Goal: Task Accomplishment & Management: Use online tool/utility

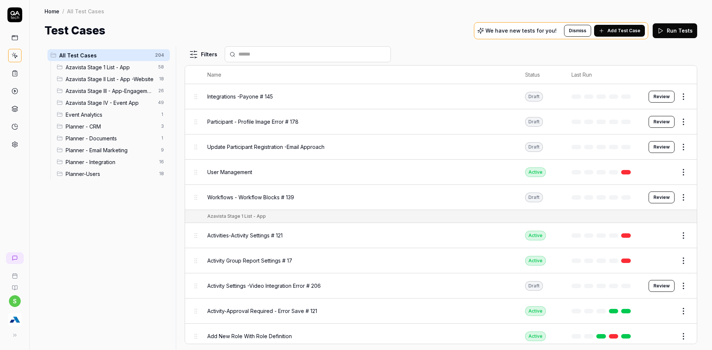
click at [124, 165] on span "Planner - Integration" at bounding box center [110, 162] width 89 height 8
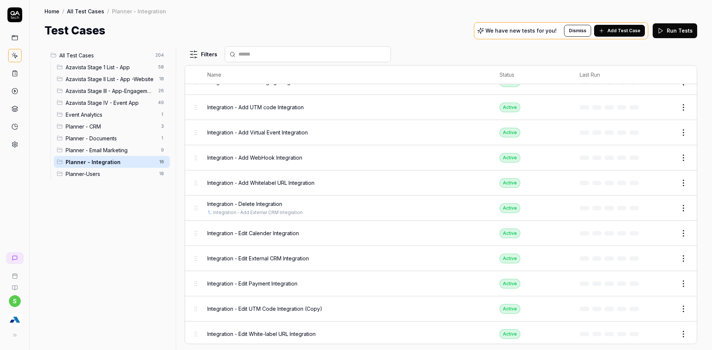
scroll to position [156, 0]
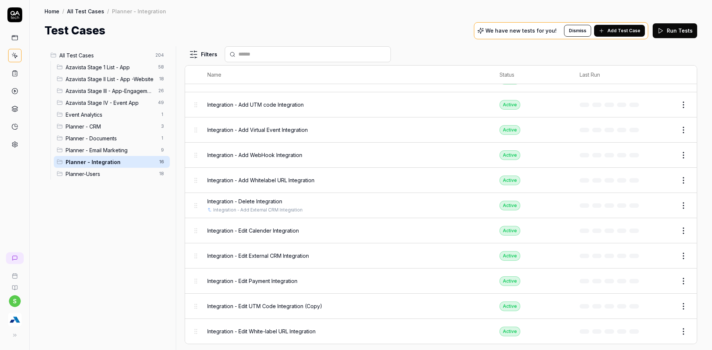
click at [631, 31] on span "Add Test Case" at bounding box center [623, 30] width 33 height 7
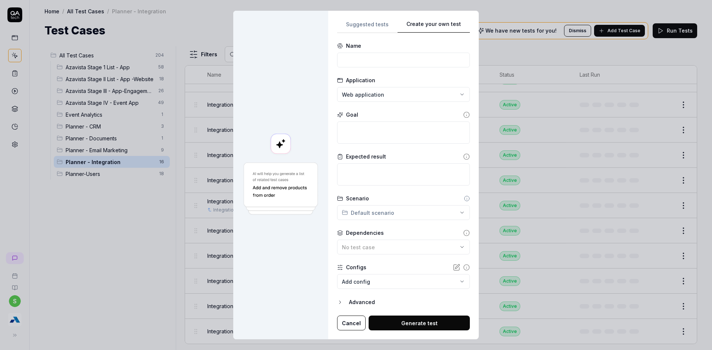
click at [378, 167] on div "**********" at bounding box center [403, 175] width 133 height 311
click at [356, 70] on form "**********" at bounding box center [403, 186] width 133 height 289
click at [358, 63] on input at bounding box center [403, 60] width 133 height 15
type input "Integration - Processes"
click at [354, 134] on textarea at bounding box center [403, 133] width 133 height 22
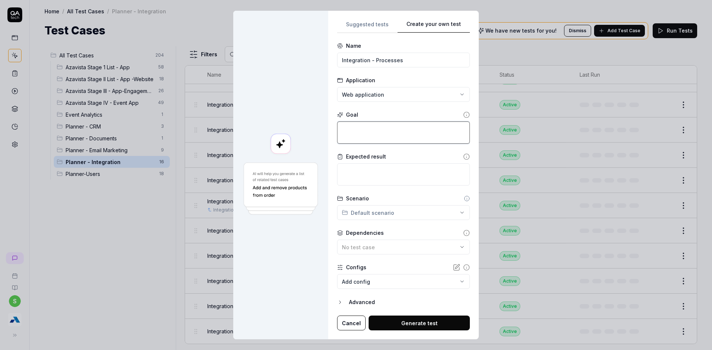
click at [373, 130] on textarea at bounding box center [403, 133] width 133 height 22
type textarea "*"
type textarea "A"
type textarea "*"
type textarea "Ad"
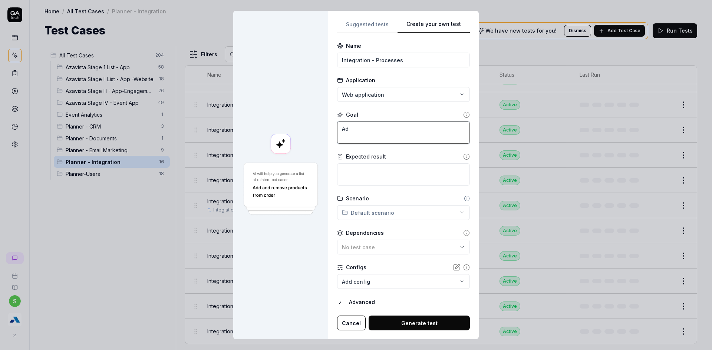
type textarea "*"
type textarea "Add"
type textarea "*"
type textarea "Add"
type textarea "*"
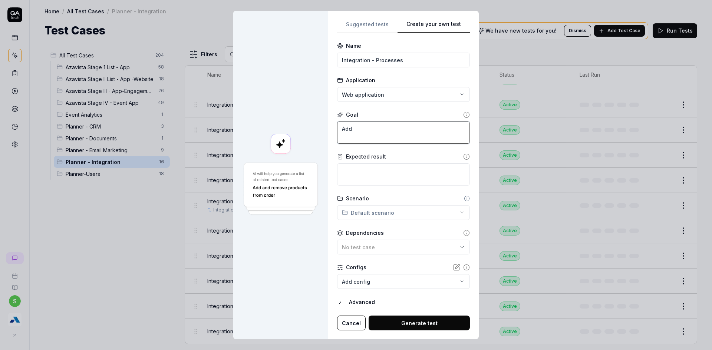
type textarea "Add P"
type textarea "*"
type textarea "Add Pr"
type textarea "*"
type textarea "Add Pro"
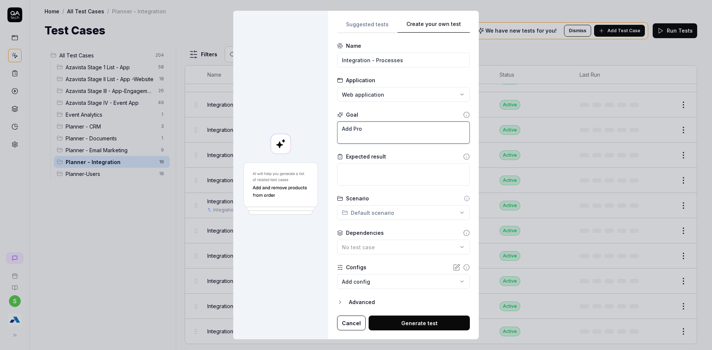
type textarea "*"
type textarea "Add Proc"
type textarea "*"
type textarea "Add Proce"
type textarea "*"
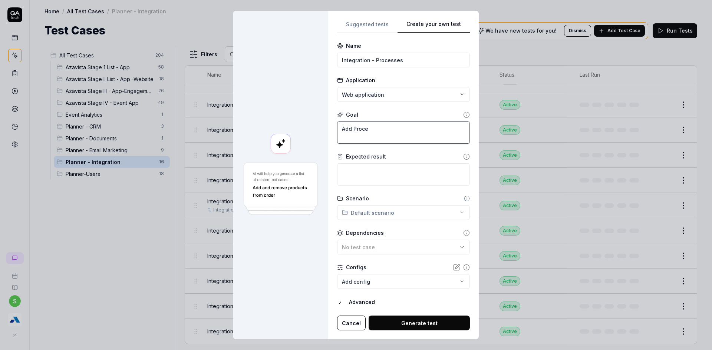
type textarea "Add Proces"
type textarea "*"
type textarea "Add Process"
type textarea "*"
type textarea "Add Processe"
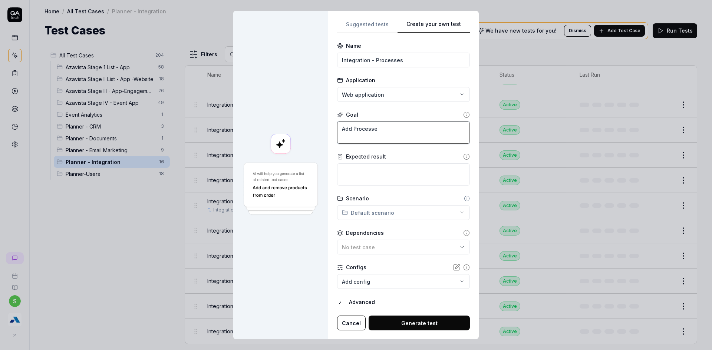
type textarea "*"
type textarea "Add Processes"
click at [367, 177] on textarea at bounding box center [403, 175] width 133 height 22
click at [353, 127] on textarea "Add Processes" at bounding box center [403, 133] width 133 height 22
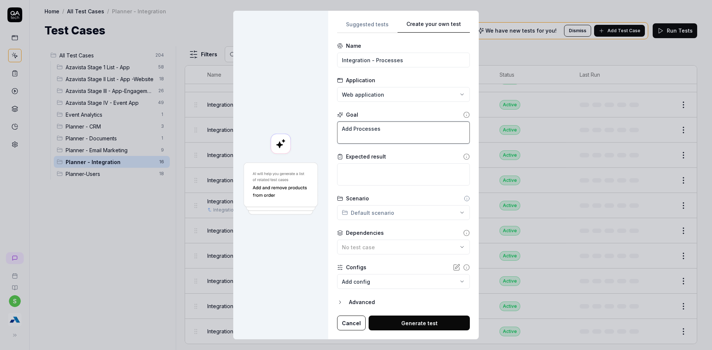
click at [353, 127] on textarea "Add Processes" at bounding box center [403, 133] width 133 height 22
type textarea "*"
type textarea "C"
type textarea "*"
type textarea "Cl"
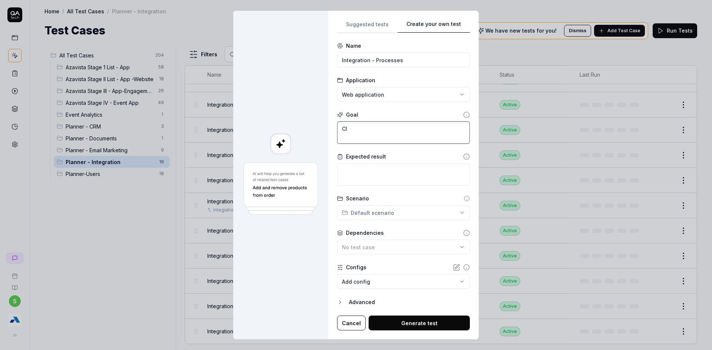
type textarea "*"
type textarea "Cli"
type textarea "*"
type textarea "Clic"
type textarea "*"
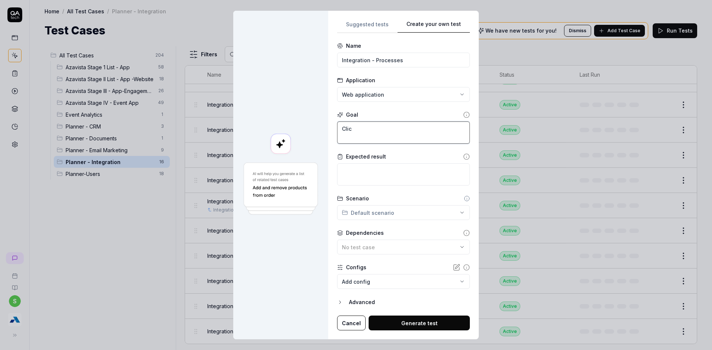
type textarea "Click"
type textarea "*"
type textarea "Click"
type textarea "*"
type textarea "Click o"
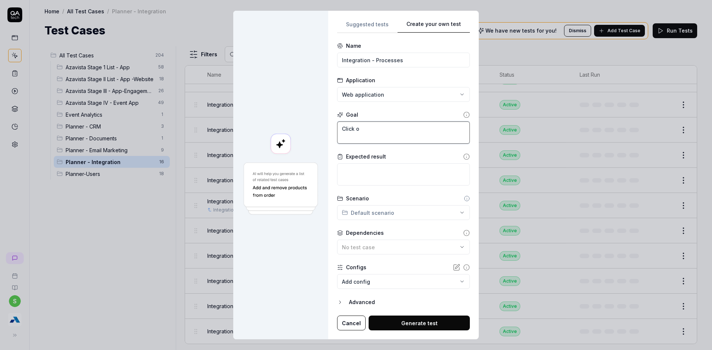
type textarea "*"
type textarea "Click on"
type textarea "*"
type textarea "Click on"
type textarea "*"
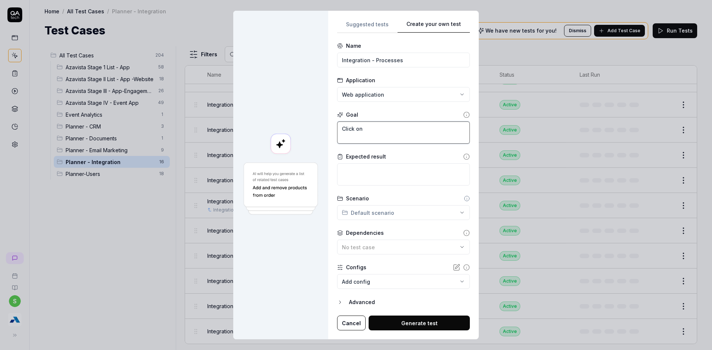
type textarea "Click on A"
type textarea "*"
type textarea "Click on Ad"
type textarea "*"
type textarea "Click on Add"
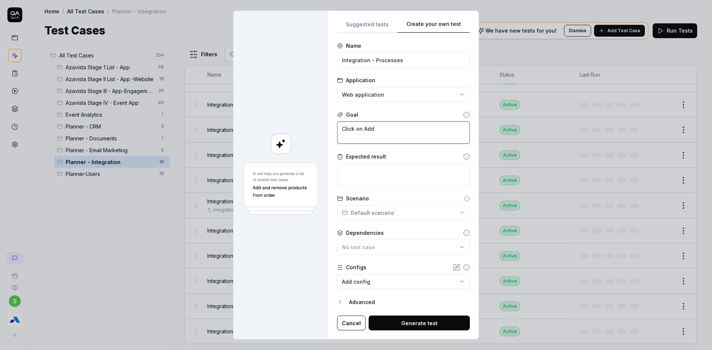
type textarea "*"
type textarea "Click on Add"
type textarea "*"
type textarea "Click on Add P"
type textarea "*"
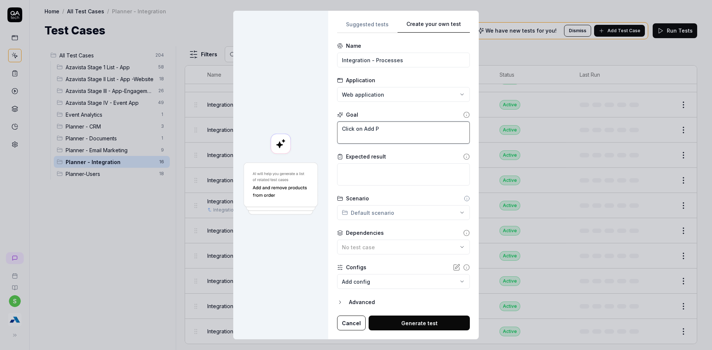
type textarea "Click on Add Pr"
type textarea "*"
type textarea "Click on Add Pro"
type textarea "*"
type textarea "Click on Add Proc"
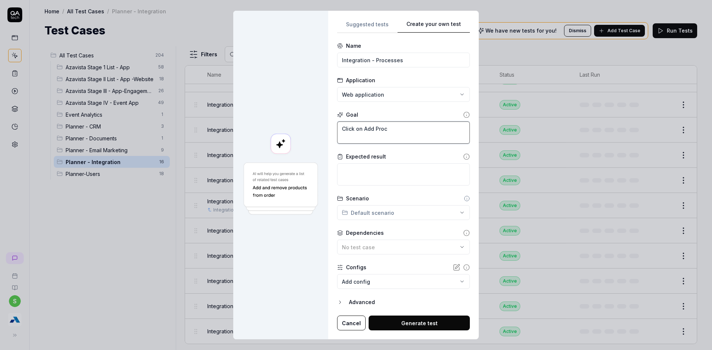
type textarea "*"
type textarea "Click on Add Proce"
type textarea "*"
type textarea "Click on Add Proces"
type textarea "*"
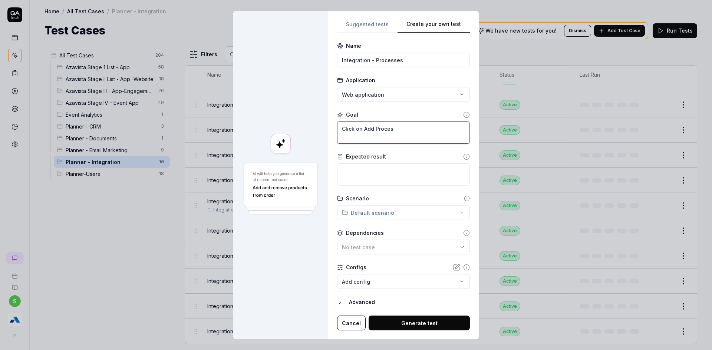
type textarea "Click on Add Process"
type textarea "*"
type textarea "Click on Add Processs"
type textarea "*"
type textarea "Click on Add Process"
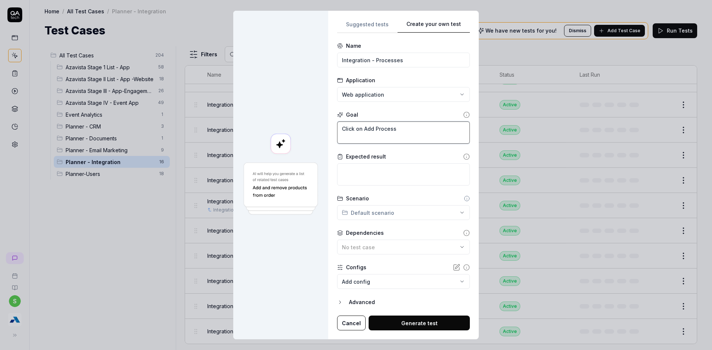
type textarea "*"
type textarea "Click on Add Processe"
type textarea "*"
type textarea "Click on Add Processes"
type textarea "*"
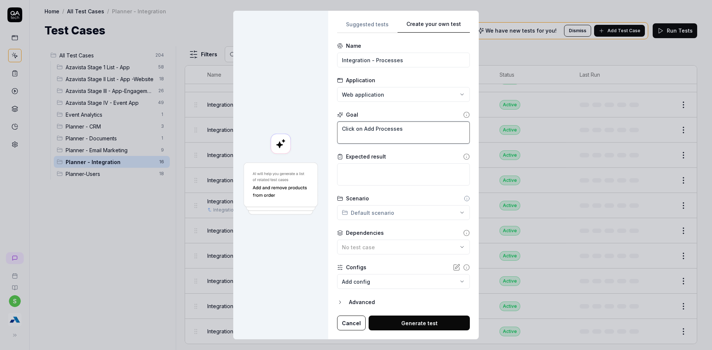
type textarea "Click on Add Processes"
type textarea "*"
type textarea "Click on Add Processes A"
type textarea "*"
type textarea "Click on Add Processes Ad"
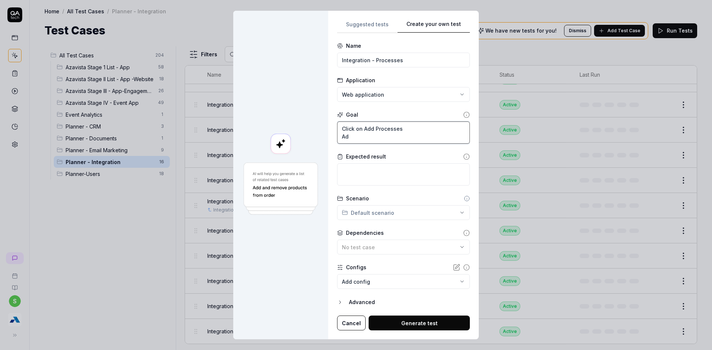
type textarea "*"
type textarea "Click on Add Processes Add"
type textarea "*"
type textarea "Click on Add Processes Add"
type textarea "*"
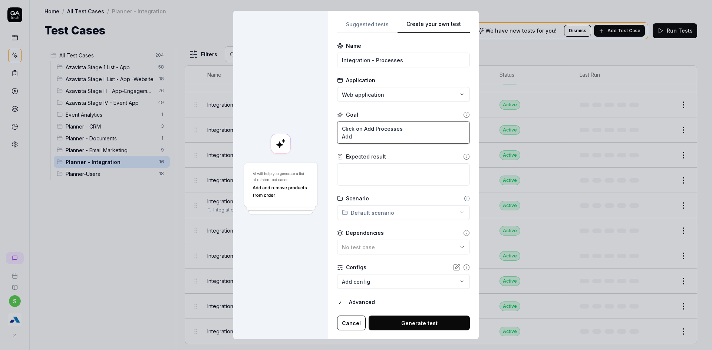
type textarea "Click on Add Processes Add P"
type textarea "*"
type textarea "Click on Add Processes Add Pr"
type textarea "*"
type textarea "Click on Add Processes Add Pro"
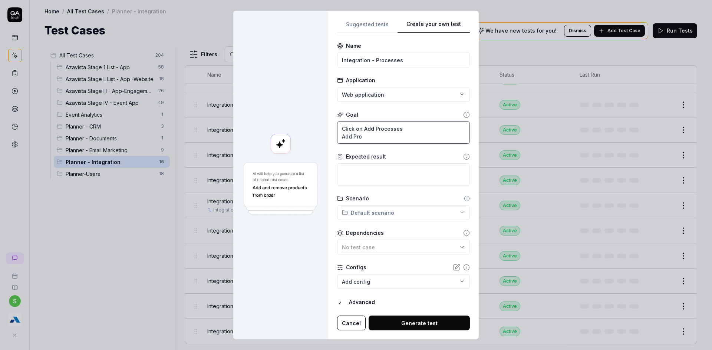
type textarea "*"
type textarea "Click on Add Processes Add Proc"
type textarea "*"
type textarea "Click on Add Processes Add Proce"
type textarea "*"
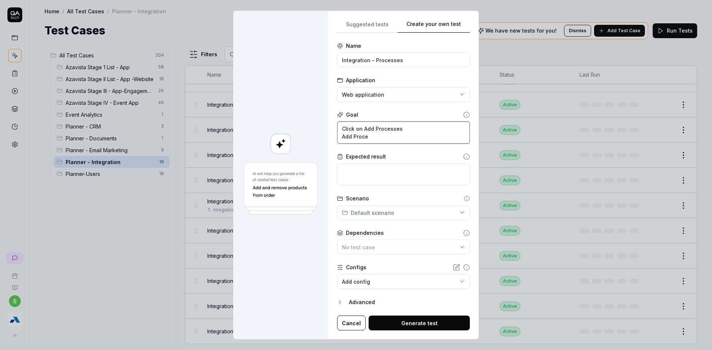
type textarea "Click on Add Processes Add Proces"
type textarea "*"
type textarea "Click on Add Processes Add Process"
type textarea "*"
type textarea "Click on Add Processes Add Process"
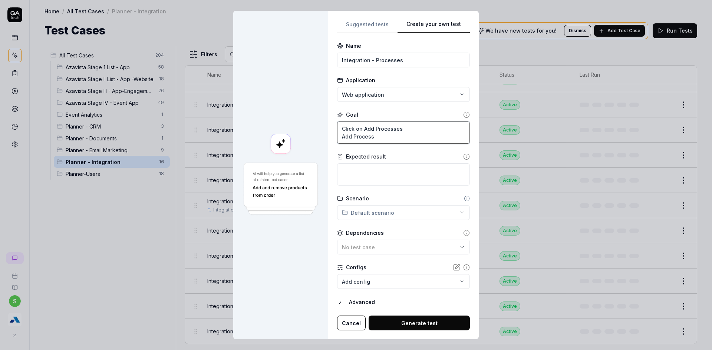
type textarea "*"
type textarea "Click on Add Processes Add Process N"
type textarea "*"
type textarea "Click on Add Processes Add Process Na"
type textarea "*"
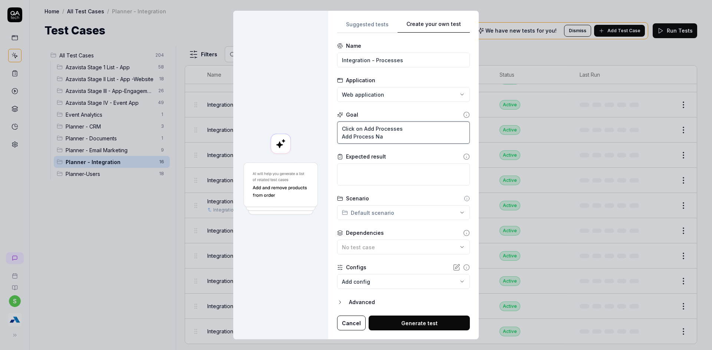
type textarea "Click on Add Processes Add Process Nam"
type textarea "*"
type textarea "Click on Add Processes Add Process Name"
type textarea "*"
type textarea "Click on Add Processes Add Process Name"
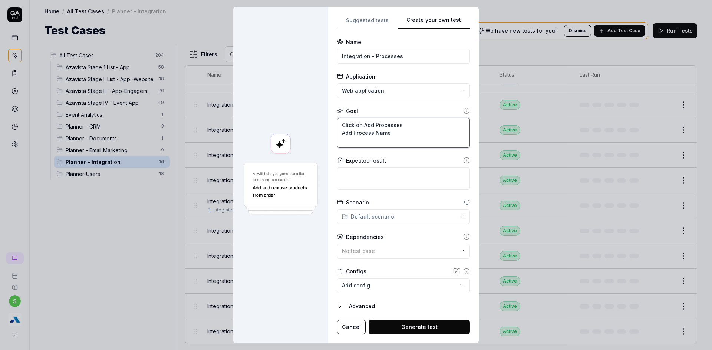
type textarea "*"
type textarea "Click on Add Processes Add Process Name C"
type textarea "*"
type textarea "Click on Add Processes Add Process Name CL"
type textarea "*"
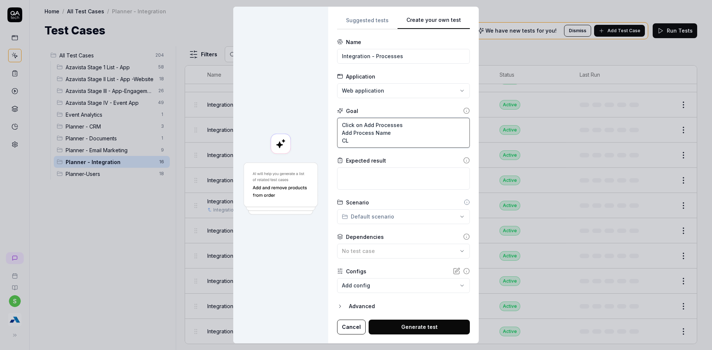
type textarea "Click on Add Processes Add Process Name CLi"
type textarea "*"
type textarea "Click on Add Processes Add Process Name CLic"
type textarea "*"
type textarea "Click on Add Processes Add Process Name CLick"
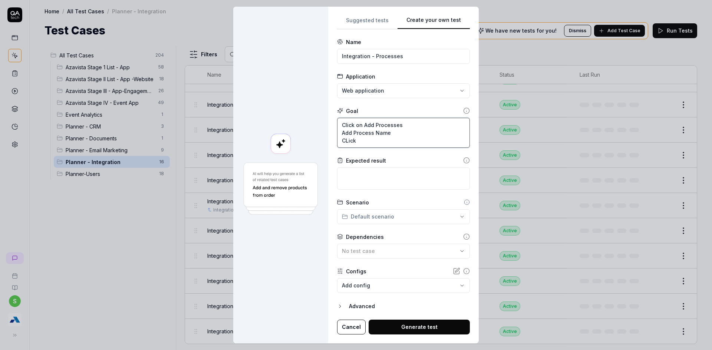
type textarea "*"
type textarea "Click on Add Processes Add Process Name CLick"
type textarea "*"
type textarea "Click on Add Processes Add Process Name CLick"
type textarea "*"
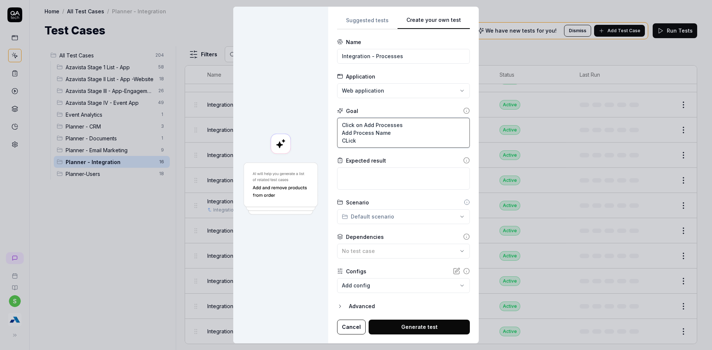
type textarea "Click on Add Processes Add Process Name CLic"
type textarea "*"
type textarea "Click on Add Processes Add Process Name CLi"
type textarea "*"
type textarea "Click on Add Processes Add Process Name CL"
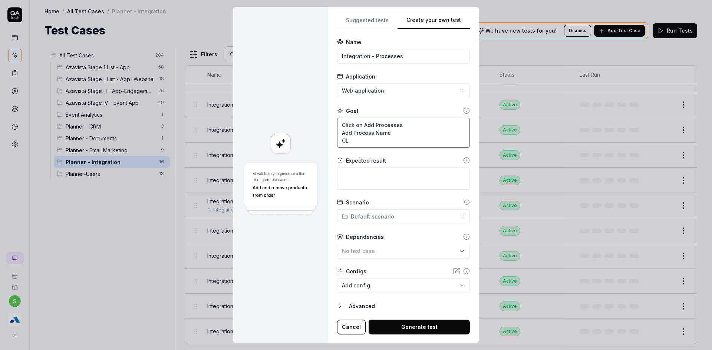
type textarea "*"
type textarea "Click on Add Processes Add Process Name C"
type textarea "*"
type textarea "Click on Add Processes Add Process Name Cl"
type textarea "*"
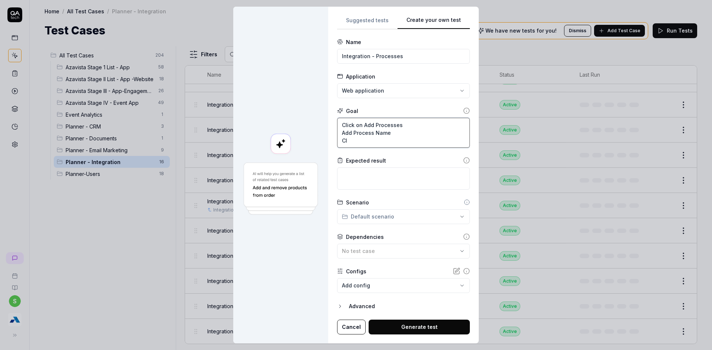
type textarea "Click on Add Processes Add Process Name Cli"
type textarea "*"
type textarea "Click on Add Processes Add Process Name Clic"
type textarea "*"
type textarea "Click on Add Processes Add Process Name Click"
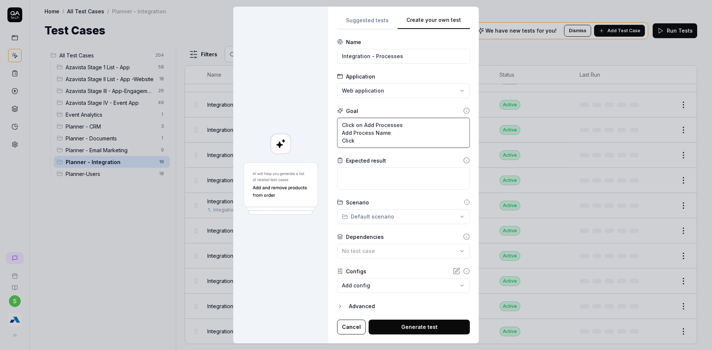
type textarea "*"
type textarea "Click on Add Processes Add Process Name Click"
type textarea "*"
type textarea "Click on Add Processes Add Process Name Click o"
type textarea "*"
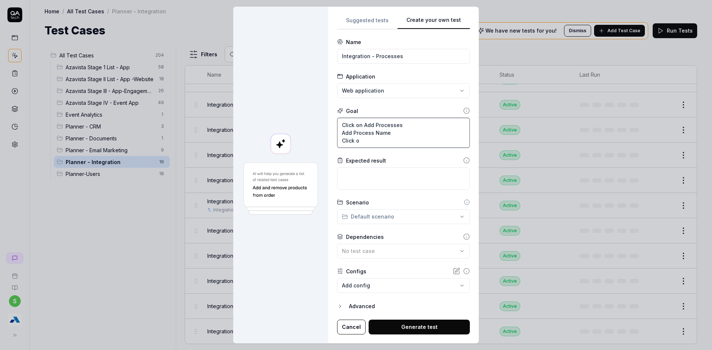
type textarea "Click on Add Processes Add Process Name Click on"
type textarea "*"
type textarea "Click on Add Processes Add Process Name Click on"
type textarea "*"
type textarea "Click on Add Processes Add Process Name Click on S"
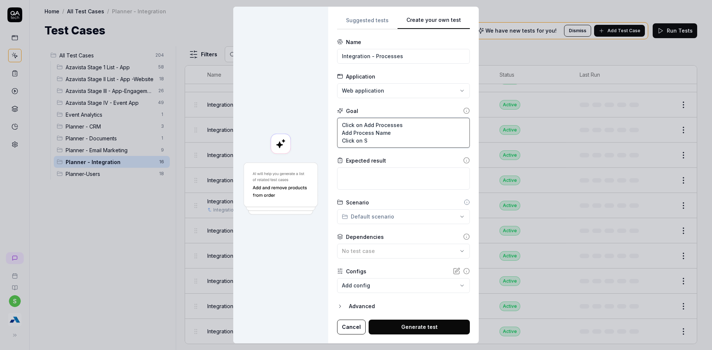
type textarea "*"
type textarea "Click on Add Processes Add Process Name Click on Sa"
type textarea "*"
type textarea "Click on Add Processes Add Process Name Click on Sab"
type textarea "*"
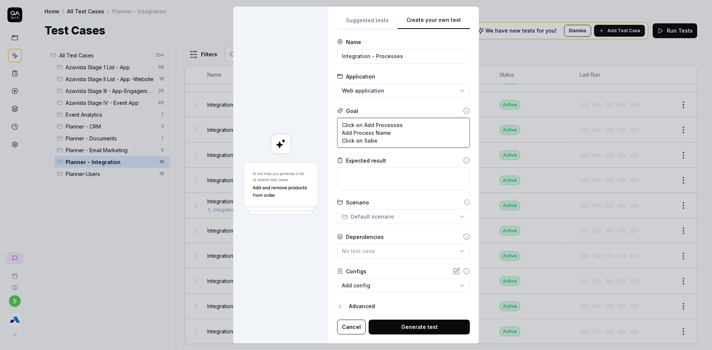
type textarea "Click on Add Processes Add Process Name Click on Sabe"
type textarea "*"
type textarea "Click on Add Processes Add Process Name Click on Sabe"
type textarea "*"
type textarea "Click on Add Processes Add Process Name Click on Sab"
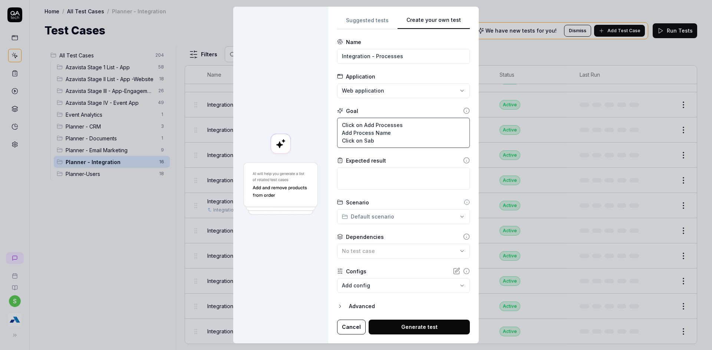
type textarea "*"
type textarea "Click on Add Processes Add Process Name Click on Sa"
type textarea "*"
type textarea "Click on Add Processes Add Process Name Click on Sav"
type textarea "*"
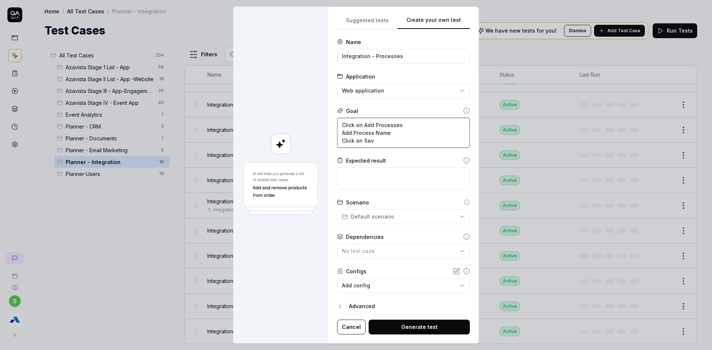
type textarea "Click on Add Processes Add Process Name Click on Save"
type textarea "*"
type textarea "Click on Add Processes Add Process Name Click on Save"
type textarea "*"
type textarea "Click on Add Processes Add Process Name Click on Save b"
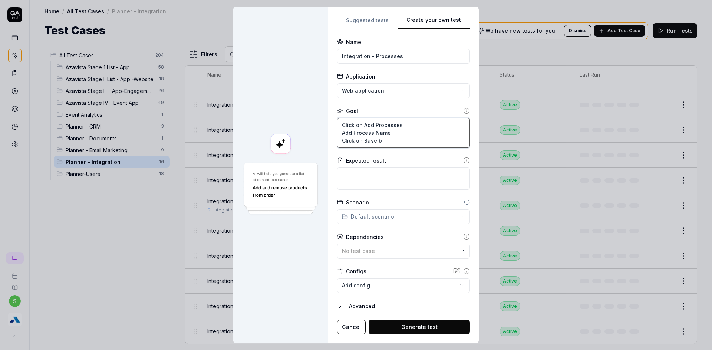
type textarea "*"
type textarea "Click on Add Processes Add Process Name Click on Save bt"
type textarea "*"
type textarea "Click on Add Processes Add Process Name Click on Save b"
type textarea "*"
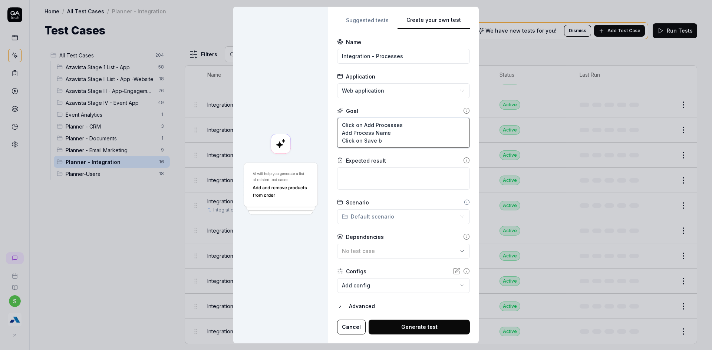
type textarea "Click on Add Processes Add Process Name Click on Save bu"
type textarea "*"
type textarea "Click on Add Processes Add Process Name Click on Save but"
type textarea "*"
type textarea "Click on Add Processes Add Process Name Click on Save butt"
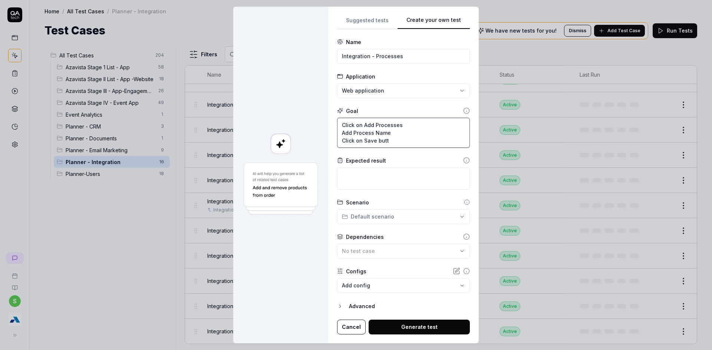
type textarea "*"
type textarea "Click on Add Processes Add Process Name Click on Save butto"
type textarea "*"
type textarea "Click on Add Processes Add Process Name Click on Save button"
click at [358, 178] on textarea at bounding box center [403, 179] width 133 height 22
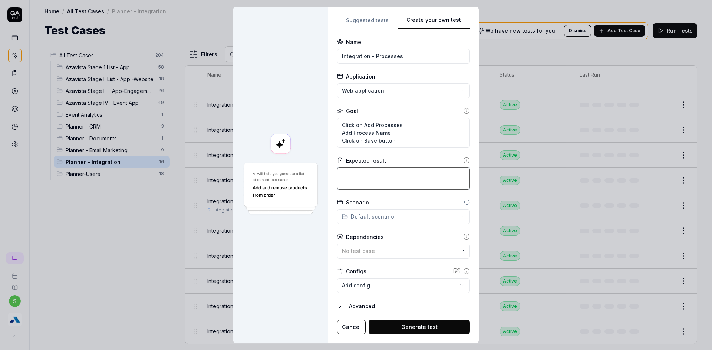
type textarea "*"
type textarea "V"
type textarea "*"
type textarea "Ve"
type textarea "*"
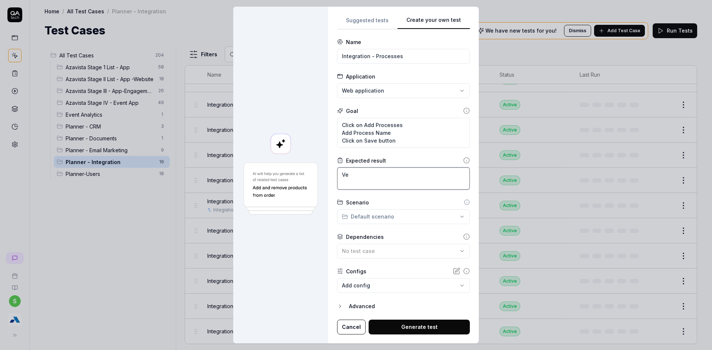
type textarea "Veo"
type textarea "*"
type textarea "Ve"
type textarea "*"
type textarea "Ver"
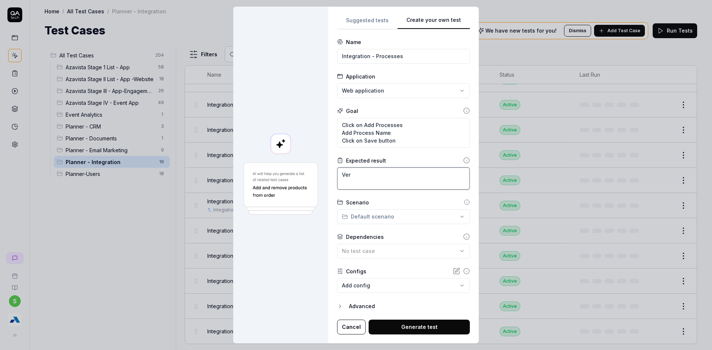
type textarea "*"
type textarea "Veri"
type textarea "*"
type textarea "Verif"
type textarea "*"
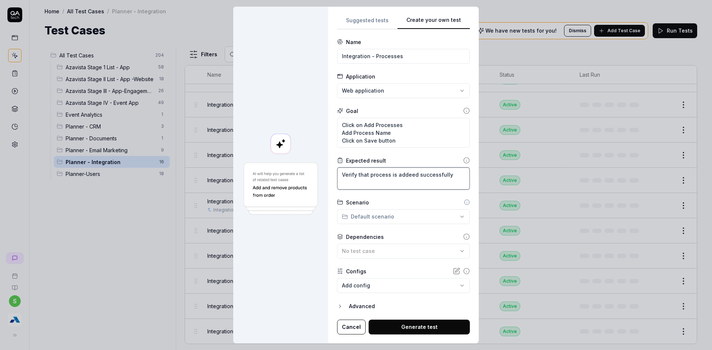
click at [408, 176] on textarea "Verify that process is addeed successfully" at bounding box center [403, 179] width 133 height 22
click at [417, 208] on div "Scenario Default scenario" at bounding box center [403, 212] width 133 height 26
click at [402, 213] on div "**********" at bounding box center [356, 175] width 712 height 350
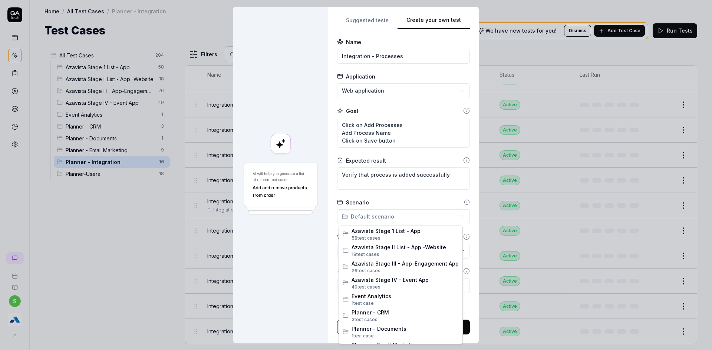
scroll to position [45, 0]
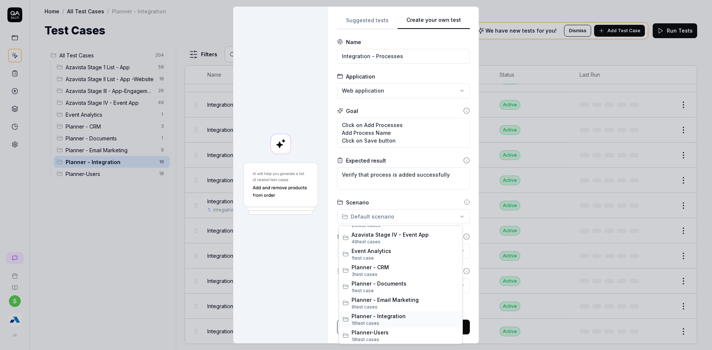
click at [413, 316] on span "Planner - Integration" at bounding box center [404, 317] width 107 height 8
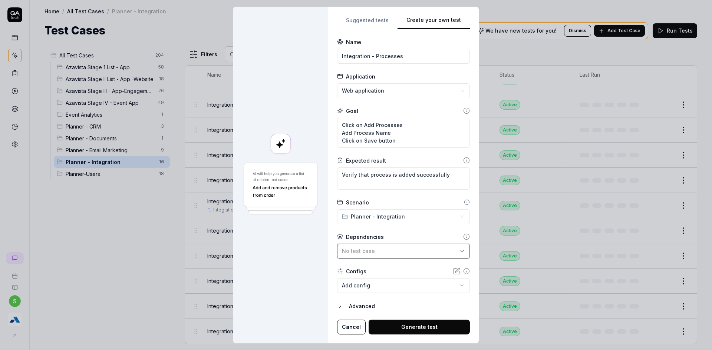
click at [372, 255] on div "No test case" at bounding box center [400, 251] width 116 height 8
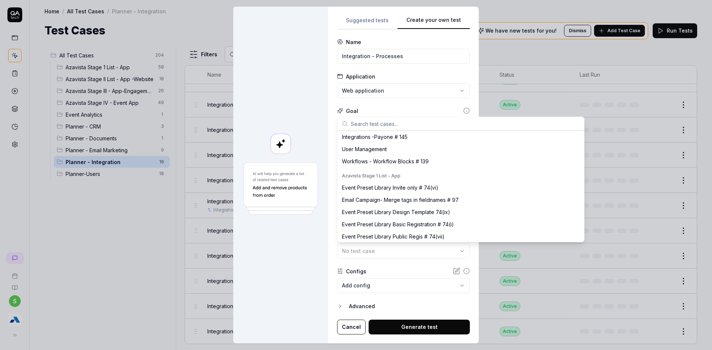
scroll to position [25, 0]
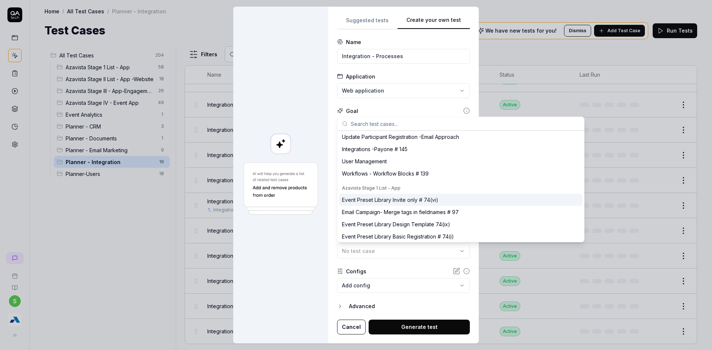
click at [313, 248] on div at bounding box center [280, 175] width 95 height 337
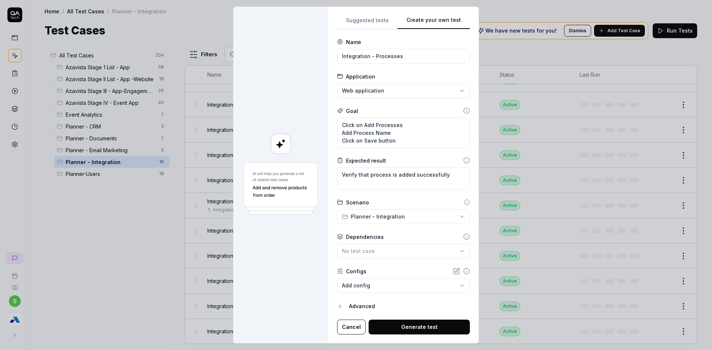
click at [392, 285] on body "s Home / All Test Cases / Planner - Integration Home / All Test Cases / Planner…" at bounding box center [356, 179] width 712 height 359
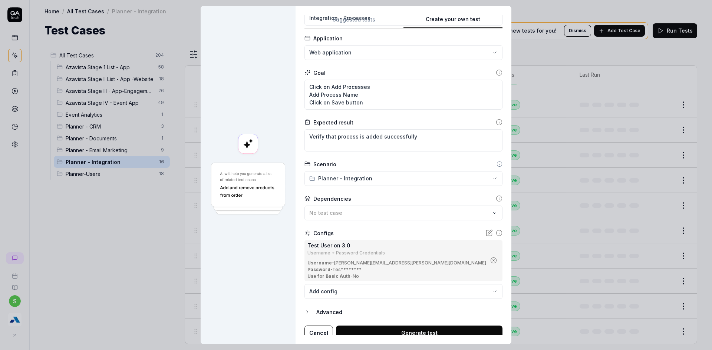
scroll to position [38, 0]
click at [414, 329] on button "Generate test" at bounding box center [419, 333] width 166 height 15
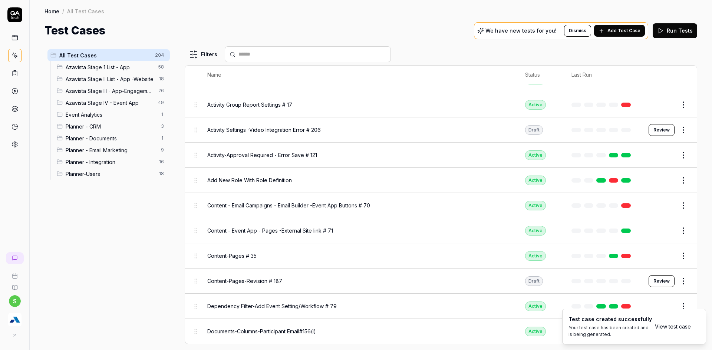
scroll to position [4546, 0]
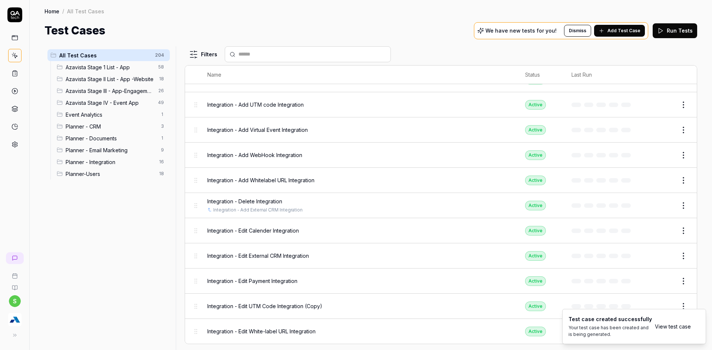
click at [666, 328] on link "View test case" at bounding box center [673, 327] width 36 height 8
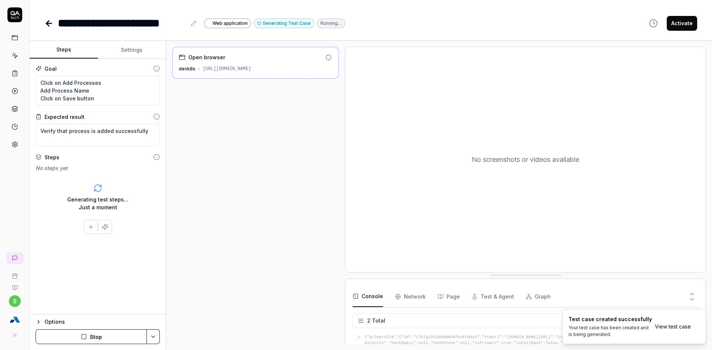
scroll to position [3, 0]
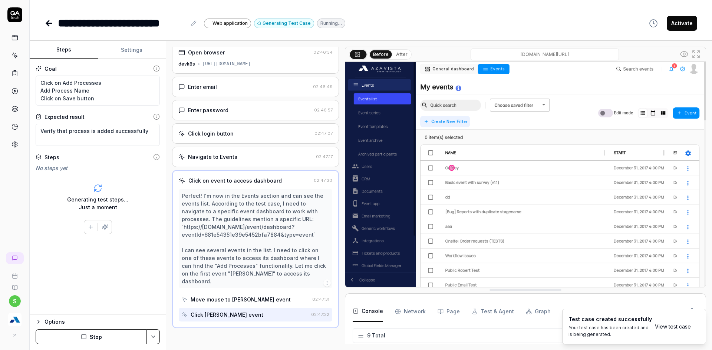
scroll to position [118, 0]
click at [82, 334] on icon "button" at bounding box center [84, 337] width 6 height 6
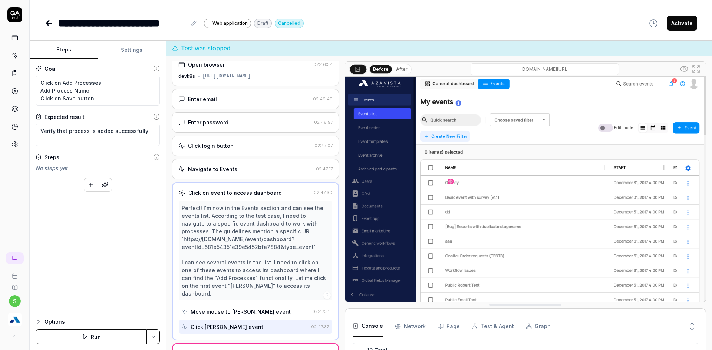
scroll to position [139, 0]
click at [90, 188] on icon "button" at bounding box center [91, 185] width 7 height 7
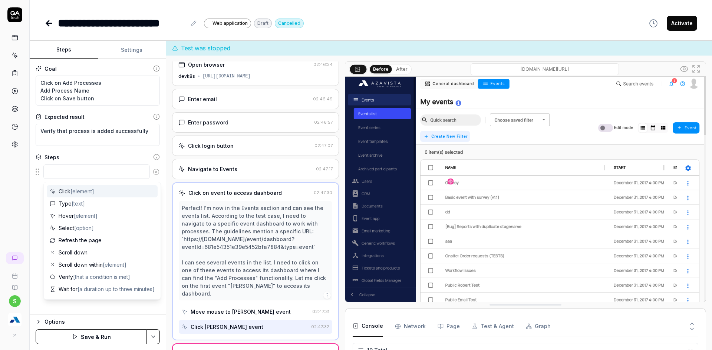
click at [70, 176] on textarea at bounding box center [96, 172] width 106 height 14
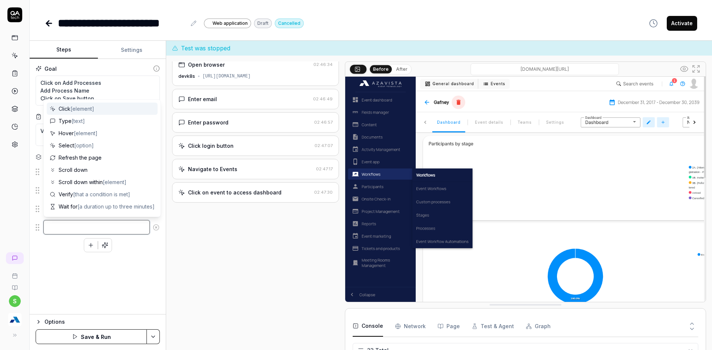
scroll to position [4, 0]
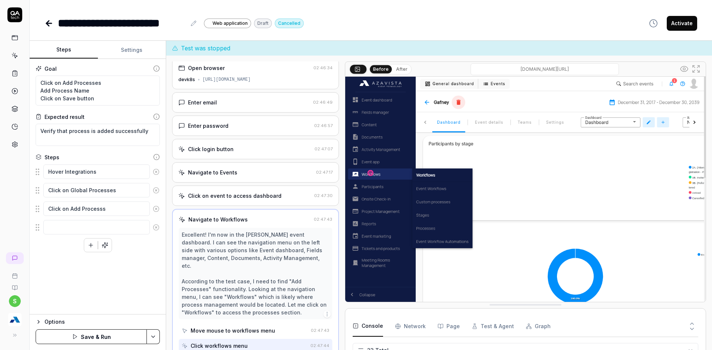
click at [96, 300] on div "Goal Click on Add Processes Add Process Name Click on Save button Expected resu…" at bounding box center [98, 187] width 136 height 256
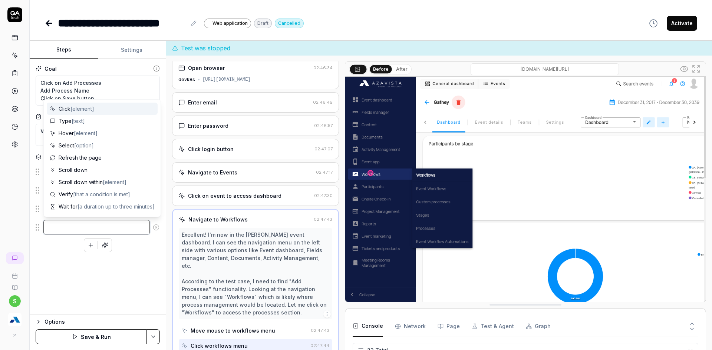
click at [76, 232] on textarea at bounding box center [96, 227] width 106 height 14
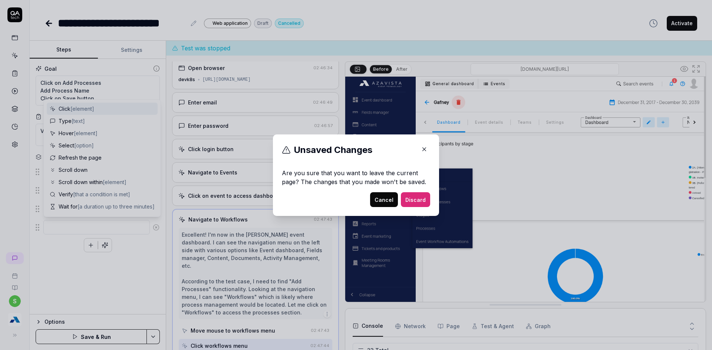
click at [387, 199] on button "Cancel" at bounding box center [384, 199] width 28 height 15
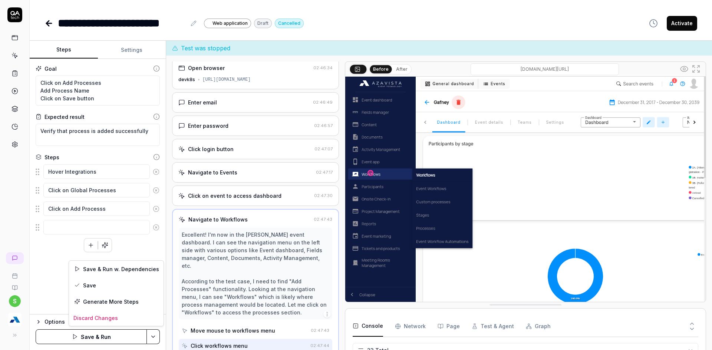
click at [155, 335] on html "**********" at bounding box center [356, 179] width 712 height 359
click at [95, 279] on div "Save" at bounding box center [116, 285] width 95 height 16
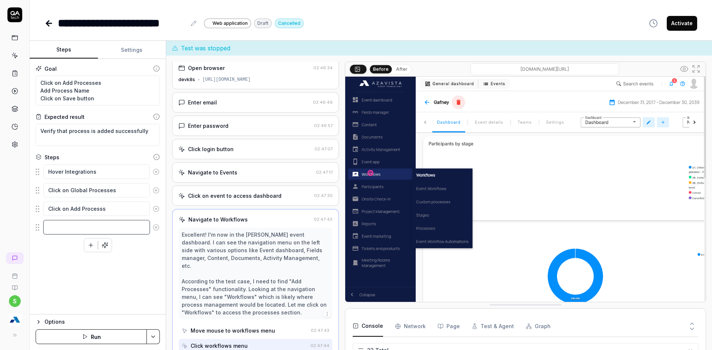
click at [52, 227] on textarea at bounding box center [96, 227] width 106 height 14
click at [153, 337] on html "**********" at bounding box center [356, 179] width 712 height 359
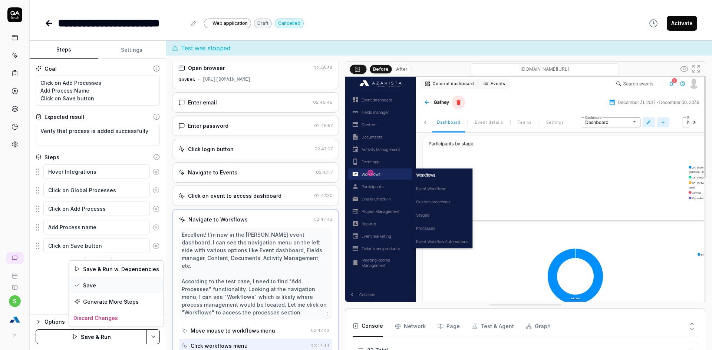
click at [92, 288] on div "Save" at bounding box center [116, 285] width 95 height 16
click at [151, 340] on html "**********" at bounding box center [356, 179] width 712 height 359
click at [99, 339] on html "**********" at bounding box center [356, 179] width 712 height 359
click at [99, 339] on button "Run" at bounding box center [91, 337] width 111 height 15
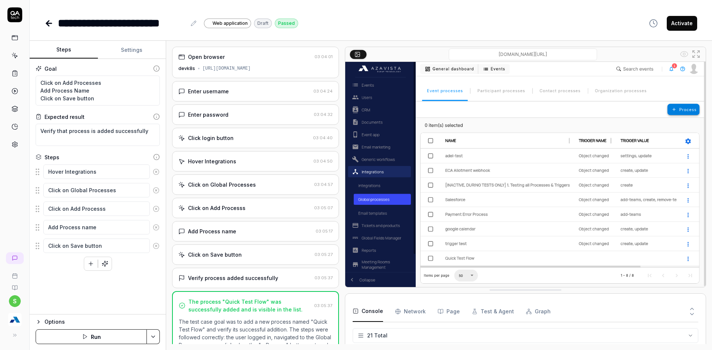
click at [42, 28] on div "**********" at bounding box center [371, 16] width 682 height 32
click at [48, 25] on icon at bounding box center [47, 23] width 3 height 5
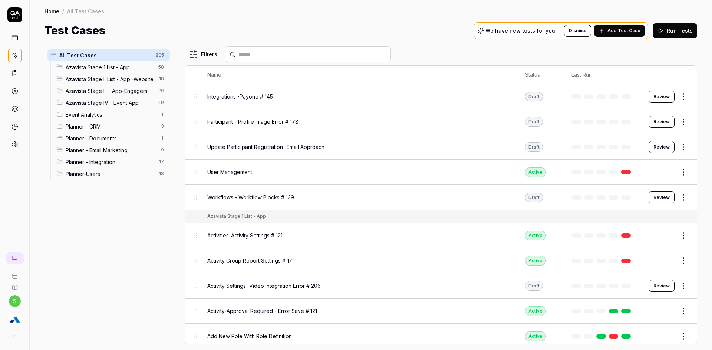
click at [98, 165] on span "Planner - Integration" at bounding box center [110, 162] width 89 height 8
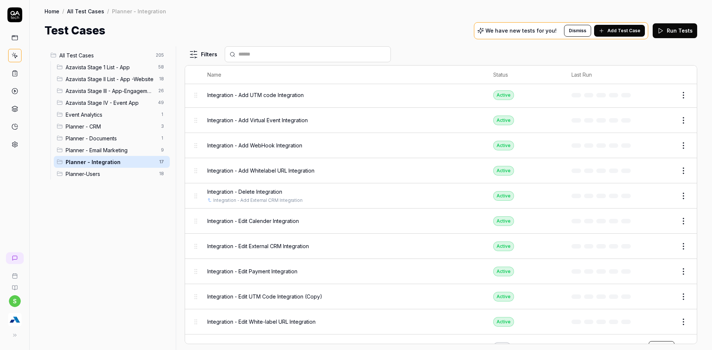
scroll to position [181, 0]
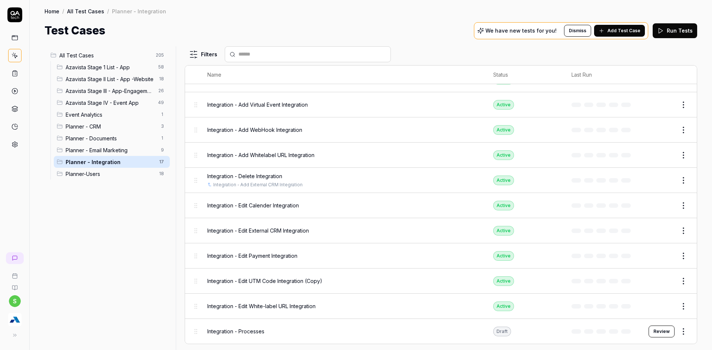
click at [676, 327] on html "s Home / All Test Cases / Planner - Integration Home / All Test Cases / Planner…" at bounding box center [356, 179] width 712 height 359
click at [651, 334] on html "s Home / All Test Cases / Planner - Integration Home / All Test Cases / Planner…" at bounding box center [356, 179] width 712 height 359
click at [651, 334] on button "Review" at bounding box center [661, 332] width 26 height 12
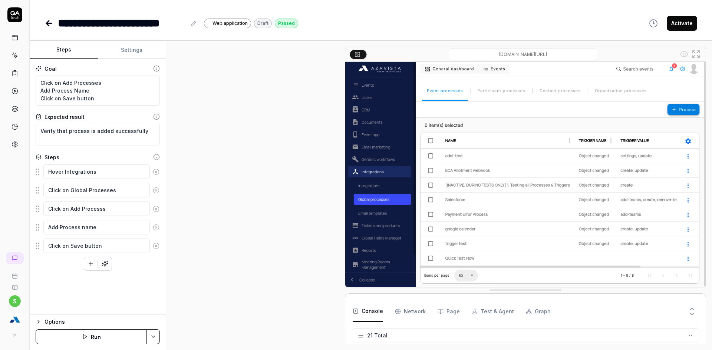
scroll to position [60, 0]
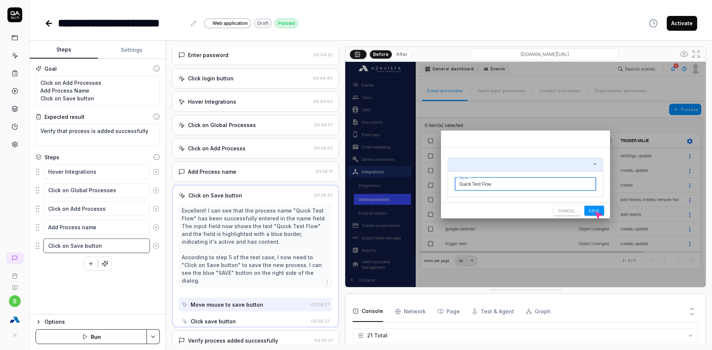
click at [128, 245] on textarea "Click on Save button" at bounding box center [96, 246] width 106 height 14
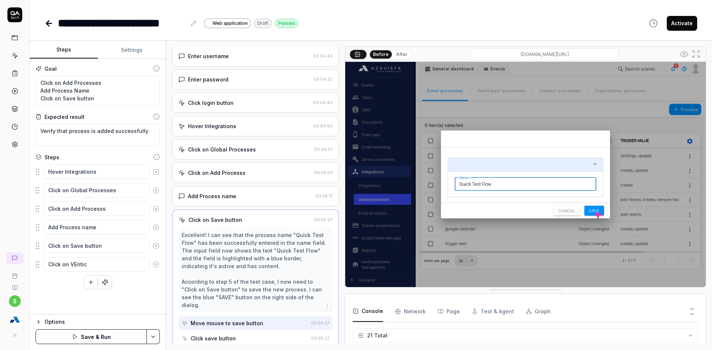
drag, startPoint x: 75, startPoint y: 262, endPoint x: 113, endPoint y: 259, distance: 38.7
click at [113, 259] on textarea "Click on VEritic" at bounding box center [96, 264] width 106 height 14
click at [96, 273] on textarea "Click on Vertical Ellipsis for newly created process" at bounding box center [96, 268] width 106 height 22
click at [11, 220] on div "s" at bounding box center [15, 175] width 30 height 350
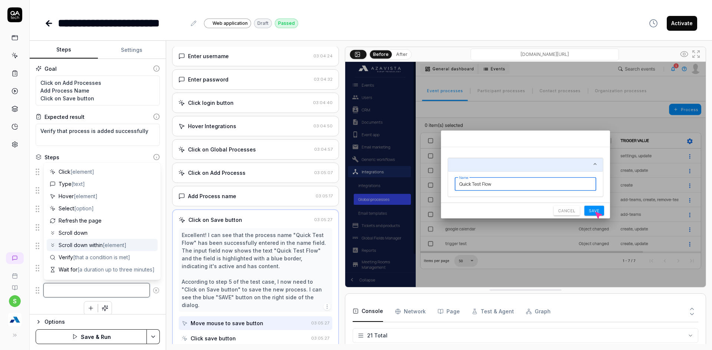
click at [122, 291] on textarea at bounding box center [96, 290] width 106 height 14
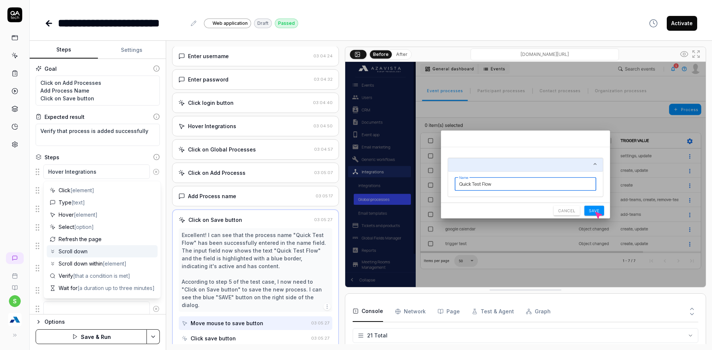
click at [22, 229] on div "s" at bounding box center [15, 175] width 30 height 350
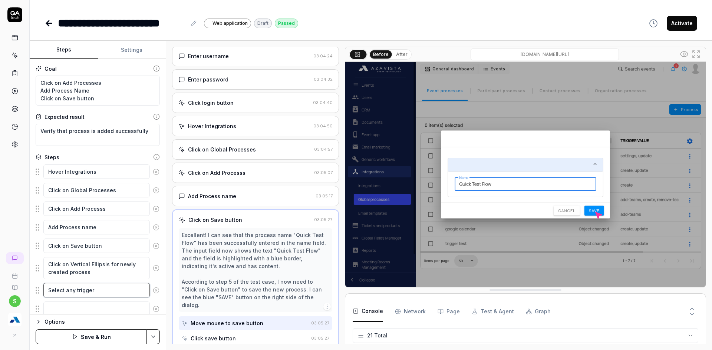
click at [118, 284] on textarea "Select any trigger" at bounding box center [96, 290] width 106 height 14
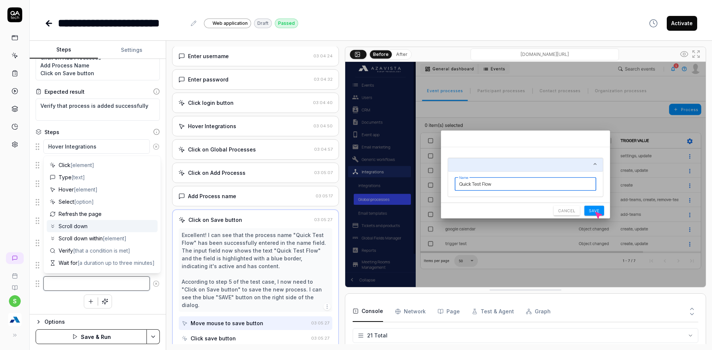
click at [129, 287] on textarea at bounding box center [96, 284] width 106 height 14
click at [153, 285] on icon at bounding box center [156, 284] width 7 height 7
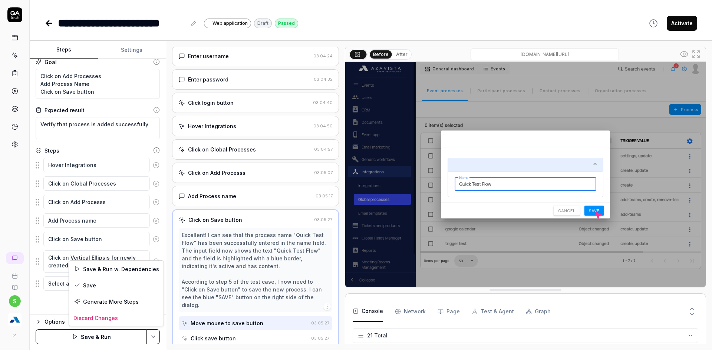
click at [152, 336] on html "**********" at bounding box center [356, 179] width 712 height 359
click at [85, 289] on div "Save" at bounding box center [116, 285] width 95 height 16
click at [122, 338] on button "Run" at bounding box center [91, 337] width 111 height 15
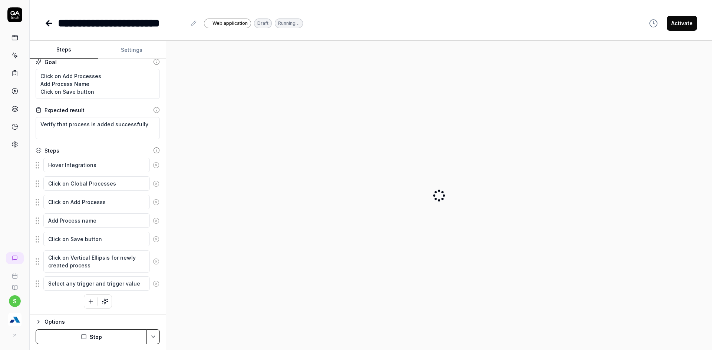
click at [122, 338] on button "Stop" at bounding box center [91, 337] width 111 height 15
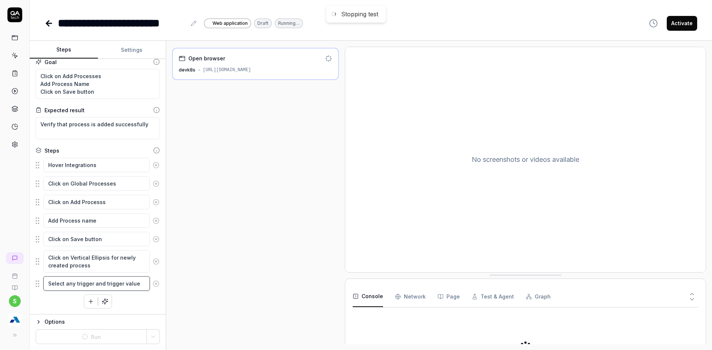
click at [137, 287] on textarea "Select any trigger and trigger value" at bounding box center [96, 284] width 106 height 14
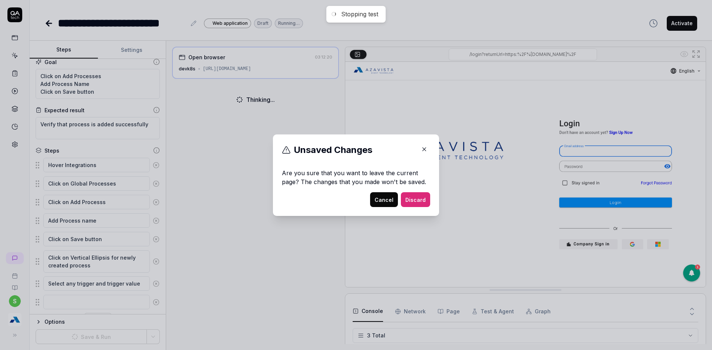
click at [372, 202] on button "Cancel" at bounding box center [384, 199] width 28 height 15
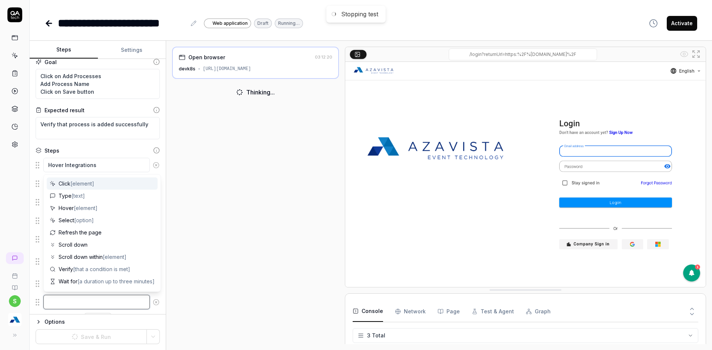
click at [124, 300] on textarea at bounding box center [96, 302] width 106 height 14
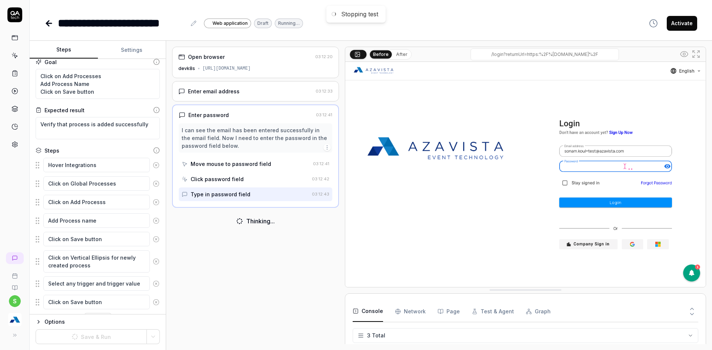
click at [387, 42] on div "Open browser 03:12:20 devk8s [URL][DOMAIN_NAME] Enter email address 03:12:33 En…" at bounding box center [439, 196] width 546 height 310
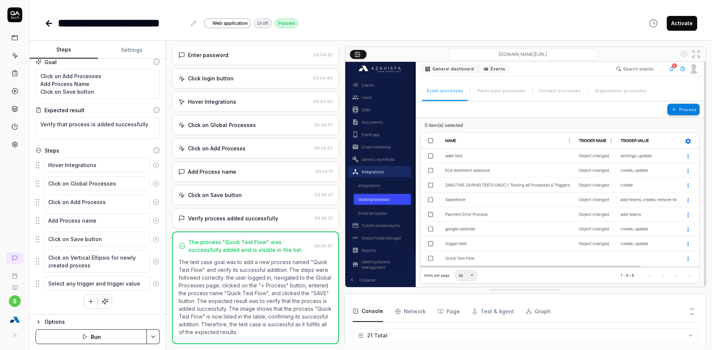
scroll to position [359, 0]
click at [138, 282] on textarea "Select any trigger and trigger value" at bounding box center [96, 284] width 106 height 14
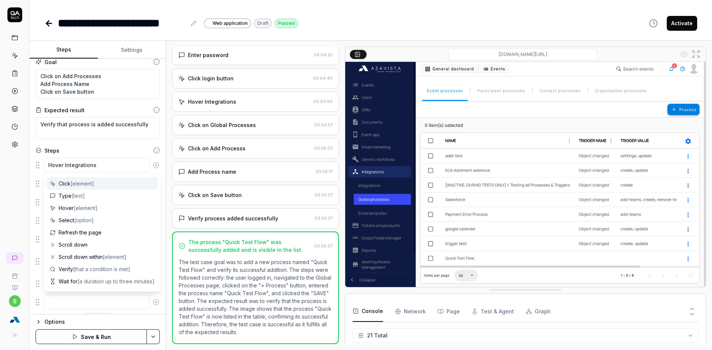
type textarea "*"
type textarea "C"
type textarea "*"
type textarea "Cl"
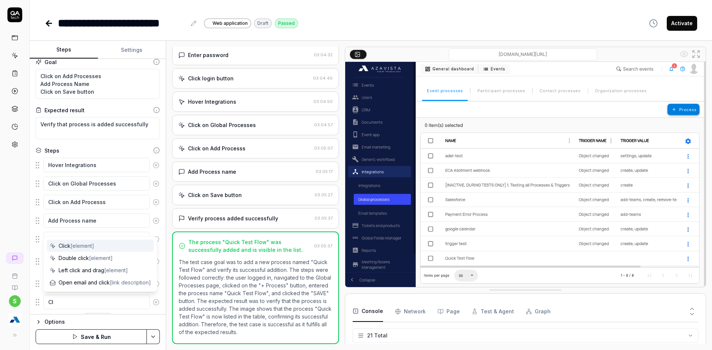
type textarea "*"
type textarea "Cli"
type textarea "*"
type textarea "Clic"
type textarea "*"
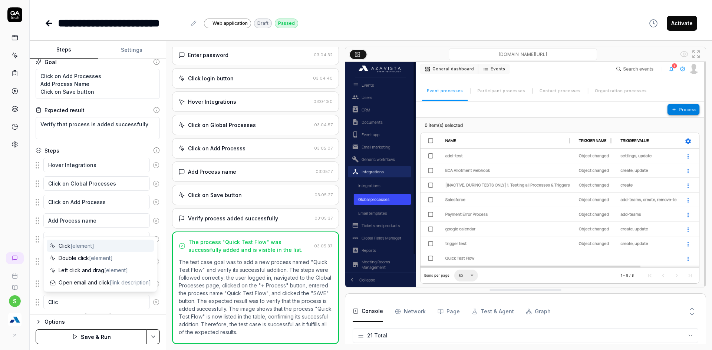
type textarea "Click"
type textarea "*"
type textarea "Click"
type textarea "*"
type textarea "Click o"
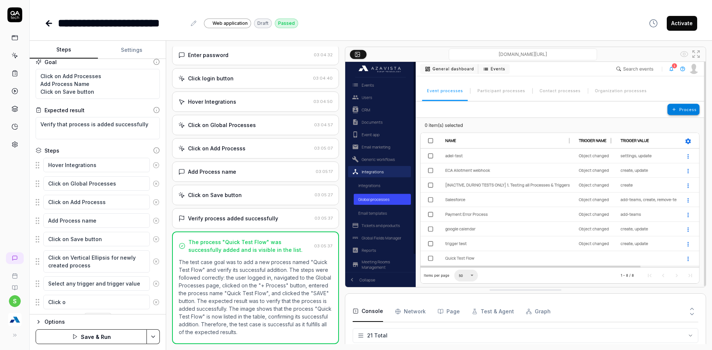
type textarea "*"
type textarea "Click on"
type textarea "*"
type textarea "Click on"
type textarea "*"
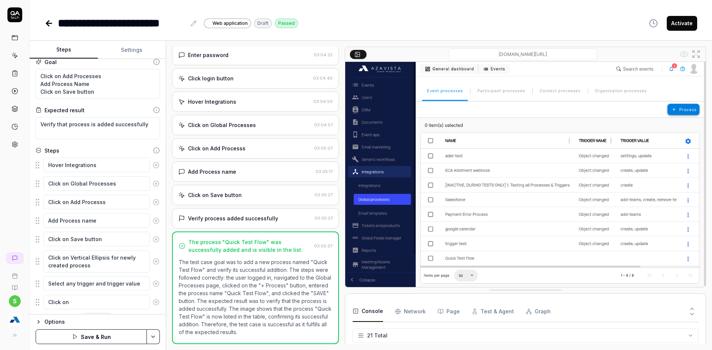
type textarea "Click on S"
type textarea "*"
type textarea "Click on Sa"
type textarea "*"
type textarea "Click on Sav"
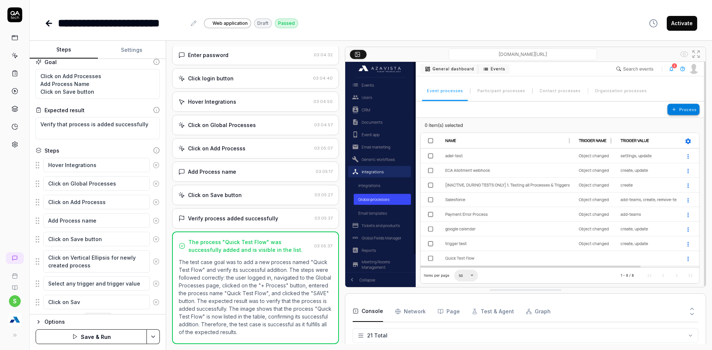
type textarea "*"
type textarea "Click on Save"
type textarea "*"
type textarea "Click on Save"
type textarea "*"
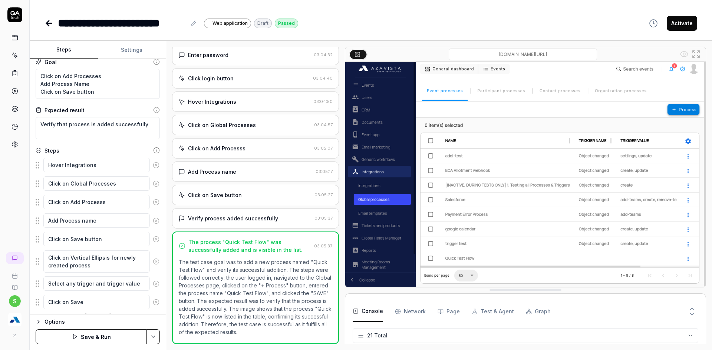
type textarea "Click on Save b"
type textarea "*"
type textarea "Click on Save bu"
type textarea "*"
type textarea "Click on Save but"
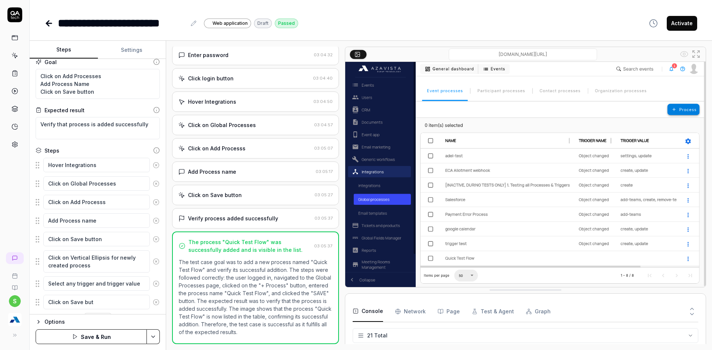
type textarea "*"
type textarea "Click on Save butt"
type textarea "*"
type textarea "Click on Save butto"
type textarea "*"
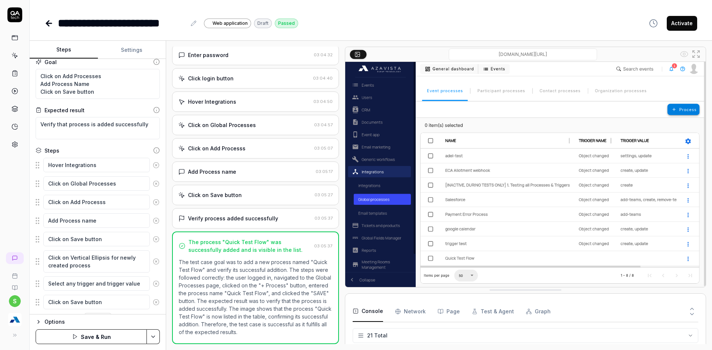
type textarea "Click on Save button"
click at [153, 340] on html "**********" at bounding box center [356, 179] width 712 height 359
click at [76, 284] on icon at bounding box center [77, 286] width 6 height 6
click at [113, 337] on button "Run" at bounding box center [91, 337] width 111 height 15
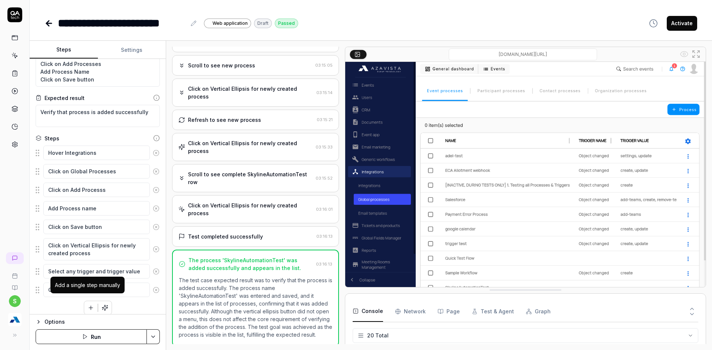
scroll to position [25, 0]
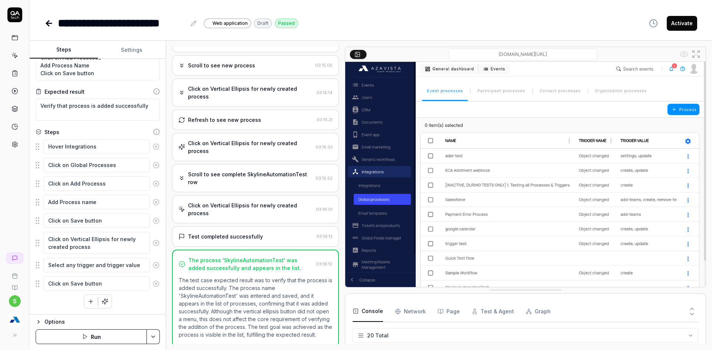
click at [249, 207] on div "Click on Vertical Ellipsis for newly created process" at bounding box center [250, 210] width 125 height 16
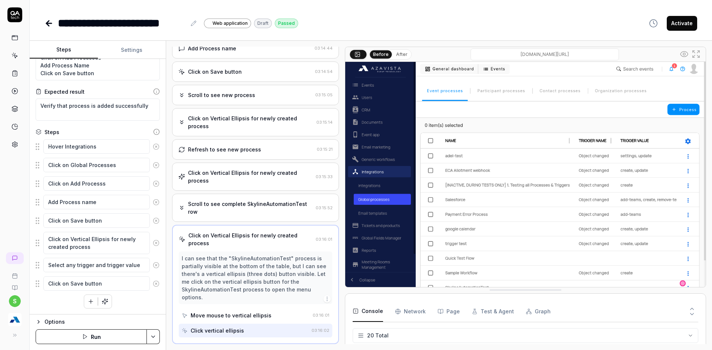
click at [253, 176] on div "Click on Vertical Ellipsis for newly created process" at bounding box center [250, 177] width 125 height 16
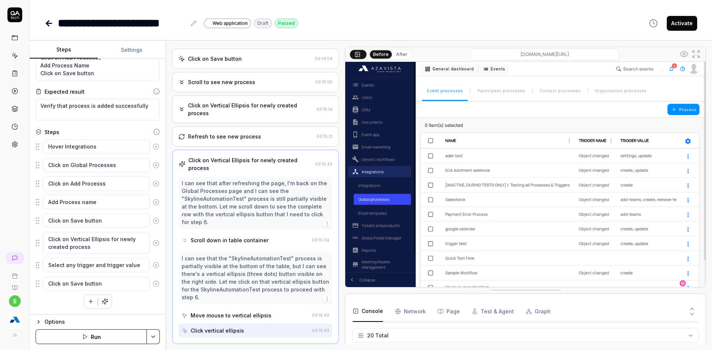
scroll to position [313, 0]
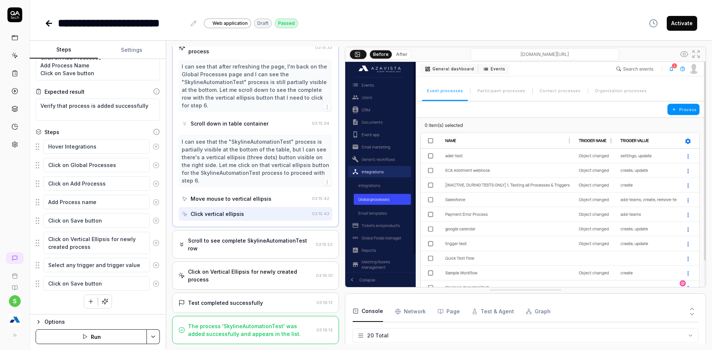
click at [264, 246] on div "Scroll to see complete SkylineAutomationTest row" at bounding box center [250, 245] width 125 height 16
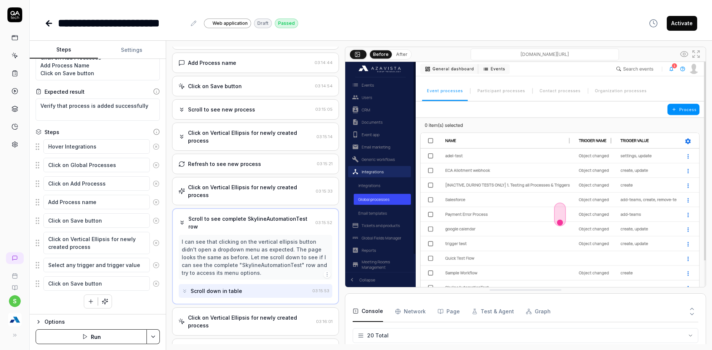
scroll to position [215, 0]
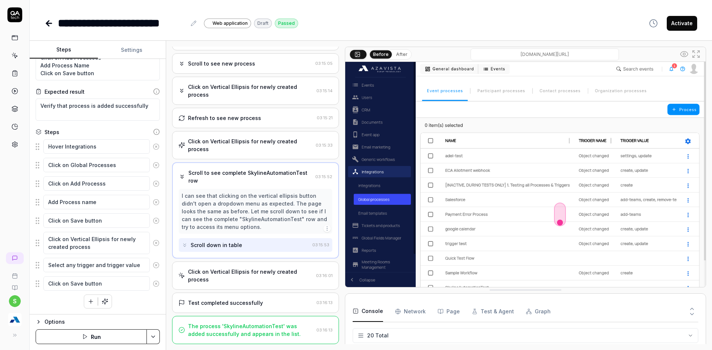
click at [248, 275] on div "Click on Vertical Ellipsis for newly created process" at bounding box center [250, 276] width 125 height 16
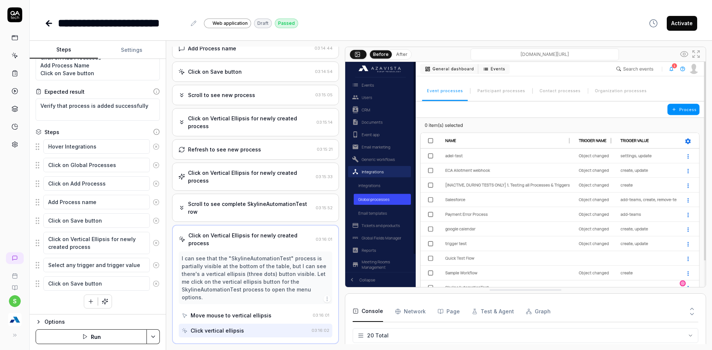
scroll to position [238, 0]
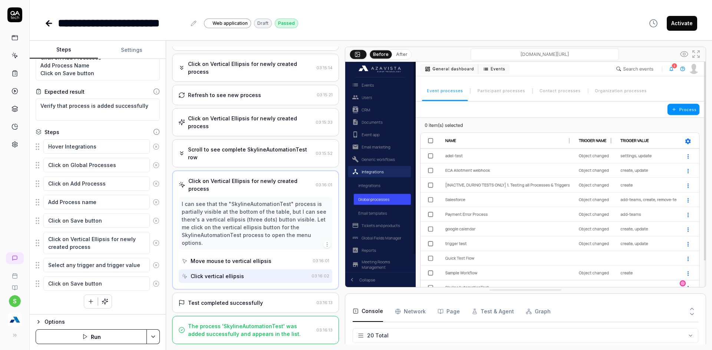
click at [241, 306] on div "Test completed successfully" at bounding box center [225, 303] width 75 height 8
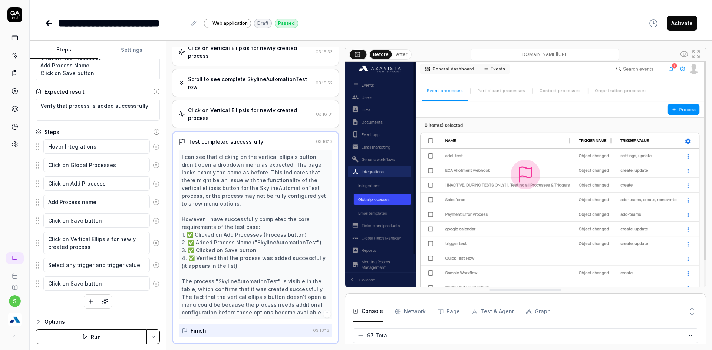
scroll to position [1953, 0]
type textarea "*"
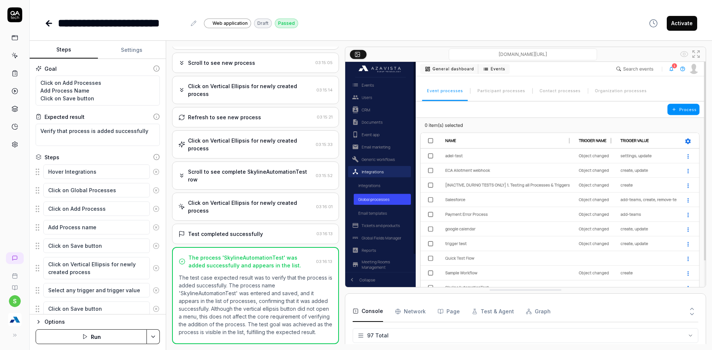
scroll to position [25, 0]
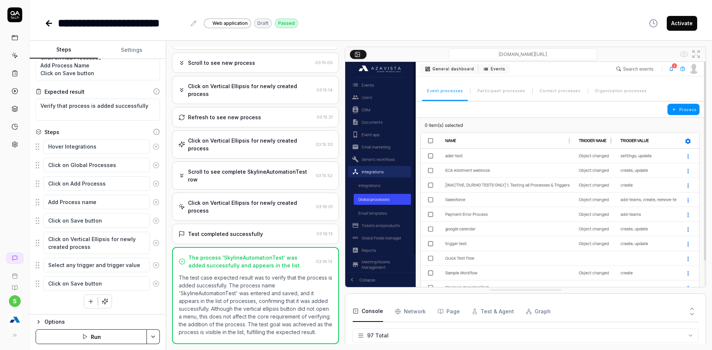
click at [155, 337] on html "**********" at bounding box center [356, 179] width 712 height 359
click at [62, 342] on html "**********" at bounding box center [356, 179] width 712 height 359
click at [62, 342] on button "Run" at bounding box center [91, 337] width 111 height 15
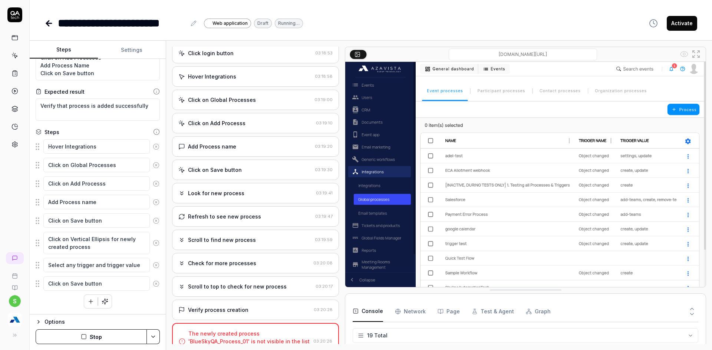
scroll to position [144, 0]
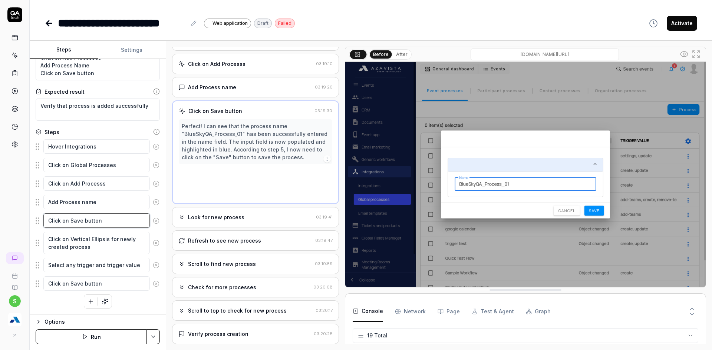
click at [110, 222] on textarea "Click on Save button" at bounding box center [96, 221] width 106 height 14
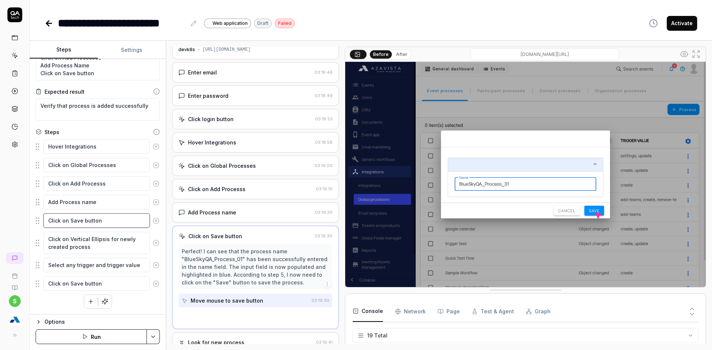
scroll to position [4, 0]
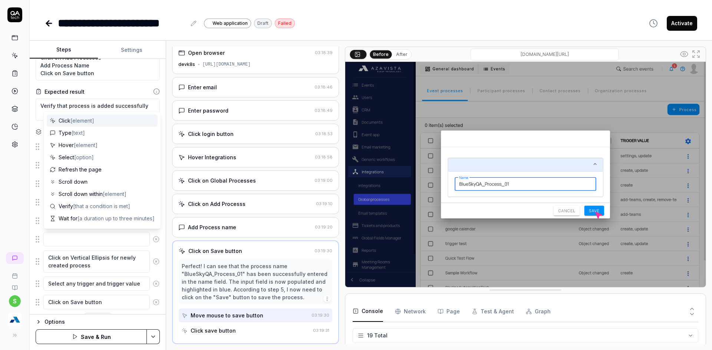
type textarea "*"
type textarea "S"
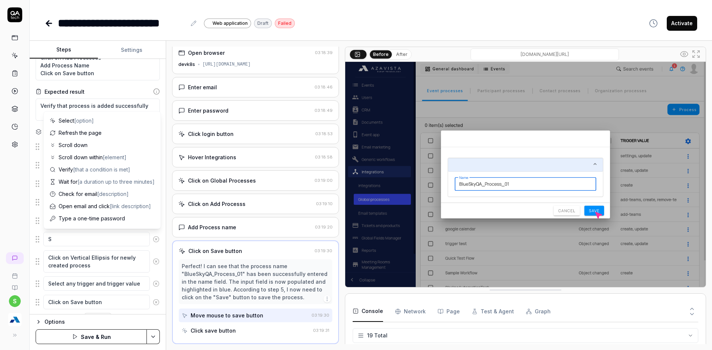
type textarea "*"
type textarea "Sc"
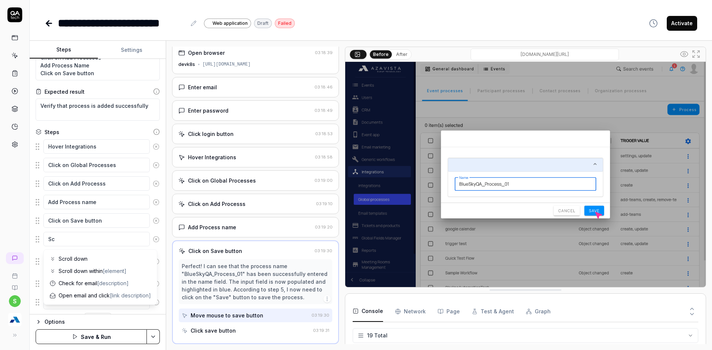
type textarea "*"
type textarea "Scr"
type textarea "*"
type textarea "Scro"
type textarea "*"
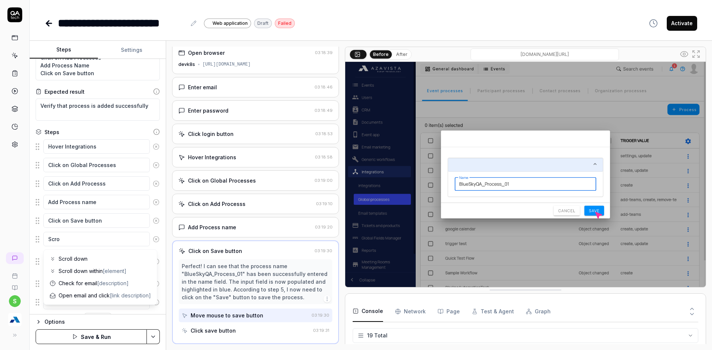
type textarea "Scrol"
type textarea "*"
type textarea "Scroll"
type textarea "*"
type textarea "Scroll"
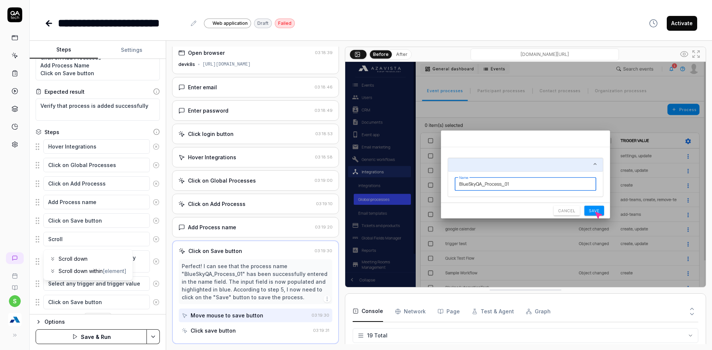
type textarea "*"
type textarea "Scroll t"
type textarea "*"
type textarea "Scroll to"
type textarea "*"
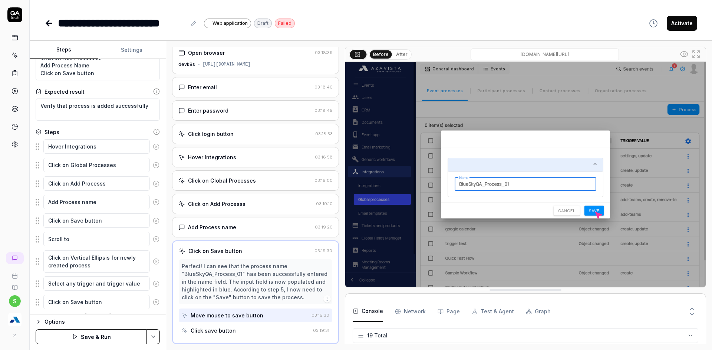
type textarea "Scroll to"
type textarea "*"
type textarea "Scroll to th"
type textarea "*"
type textarea "Scroll to the"
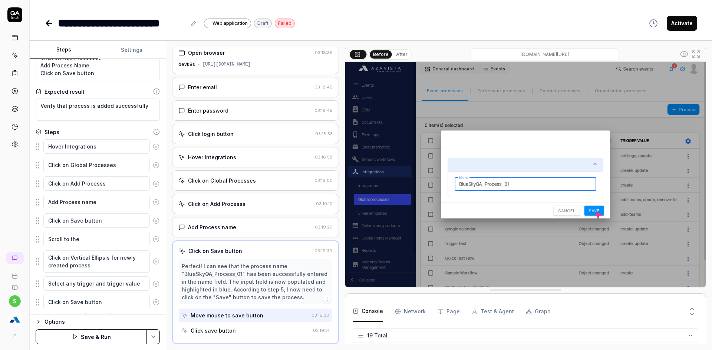
type textarea "*"
type textarea "Scroll to the"
type textarea "*"
type textarea "Scroll to the n"
type textarea "*"
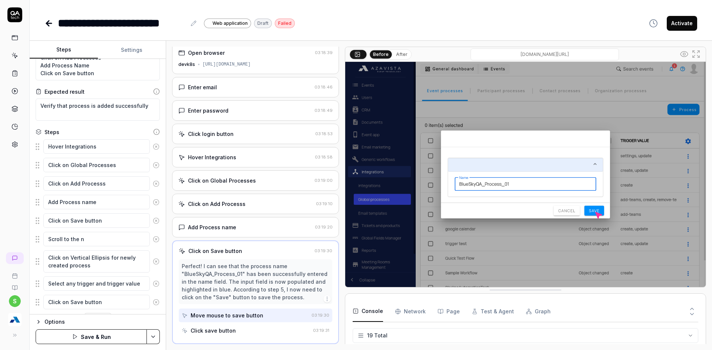
type textarea "Scroll to the ne"
type textarea "*"
type textarea "Scroll to the new"
type textarea "*"
type textarea "Scroll to the newl"
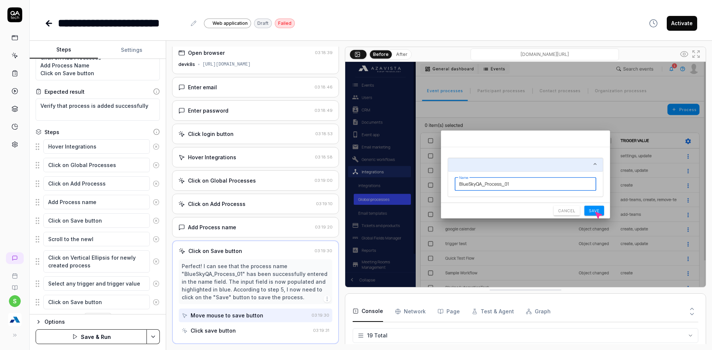
type textarea "*"
type textarea "Scroll to the newlu"
type textarea "*"
type textarea "Scroll to the newl"
type textarea "*"
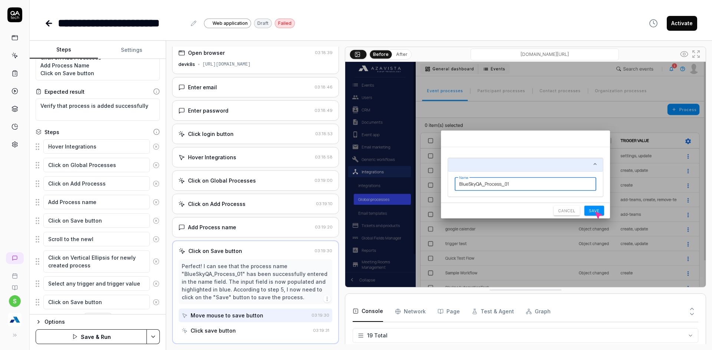
type textarea "Scroll to the newly"
type textarea "*"
type textarea "Scroll to the newly"
type textarea "*"
type textarea "Scroll to the newly c"
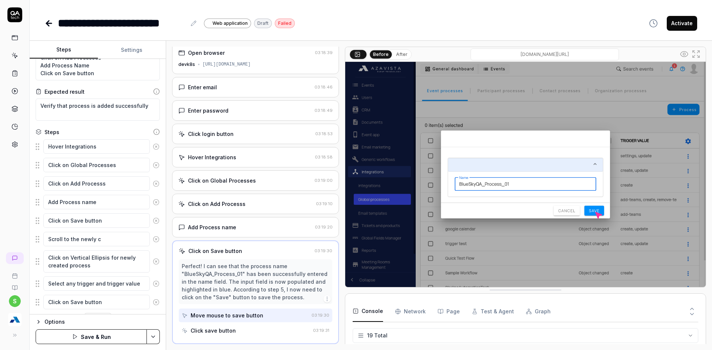
type textarea "*"
type textarea "Scroll to the newly ce"
type textarea "*"
type textarea "Scroll to the newly c"
type textarea "*"
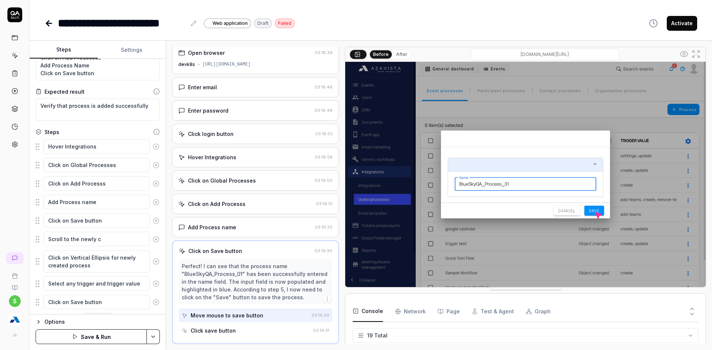
type textarea "Scroll to the newly"
type textarea "*"
type textarea "Scroll to the newly"
type textarea "*"
type textarea "Scroll to the newl"
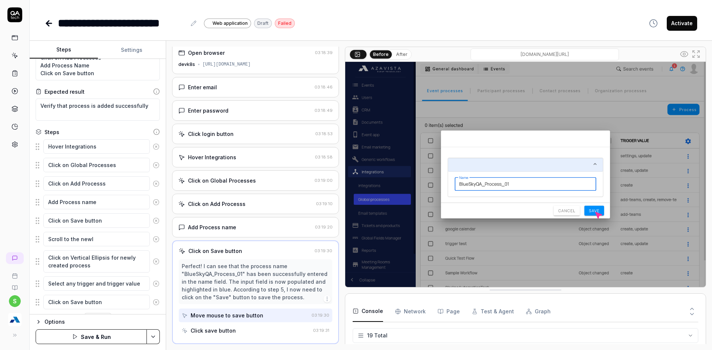
type textarea "*"
type textarea "Scroll to the new"
type textarea "*"
type textarea "Scroll to the ne"
type textarea "*"
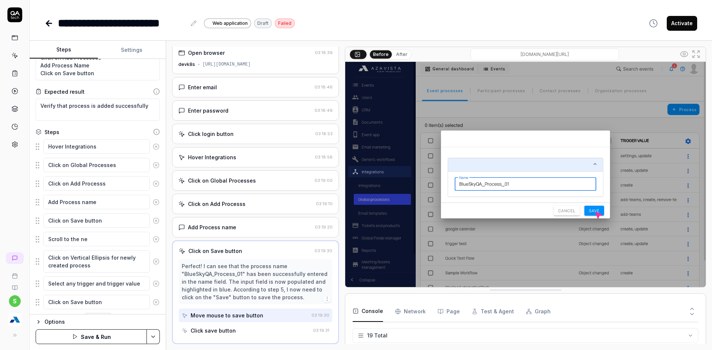
type textarea "Scroll to the n"
type textarea "*"
type textarea "Scroll to the"
type textarea "*"
type textarea "Scroll to the"
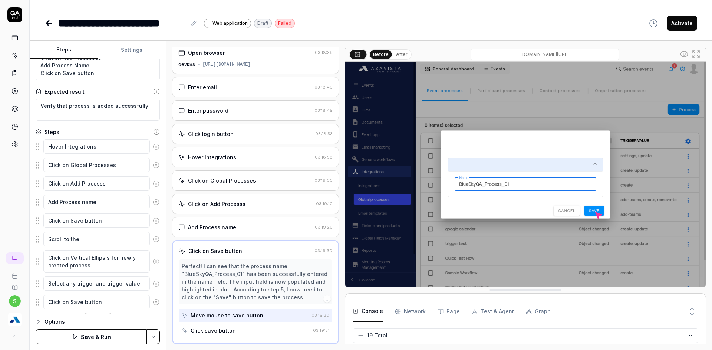
type textarea "*"
type textarea "Scroll to th"
type textarea "*"
type textarea "Scroll to t"
type textarea "*"
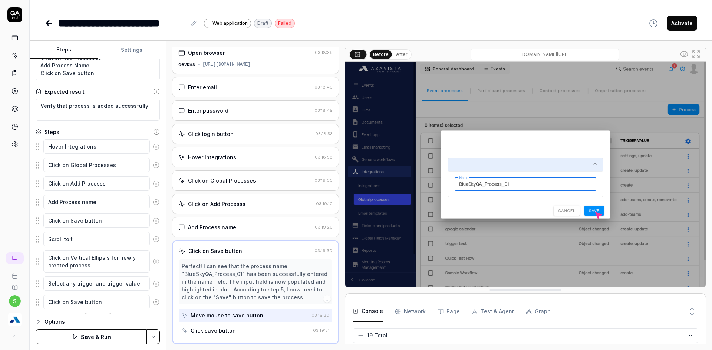
type textarea "Scroll to"
type textarea "*"
type textarea "Scroll to"
type textarea "*"
type textarea "Scroll t"
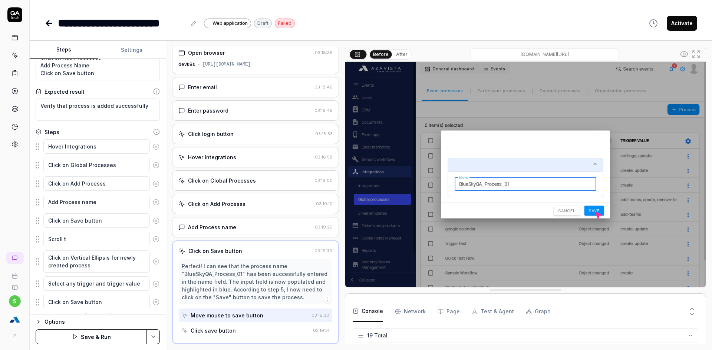
type textarea "*"
type textarea "Scroll"
type textarea "*"
type textarea "Scroll"
type textarea "*"
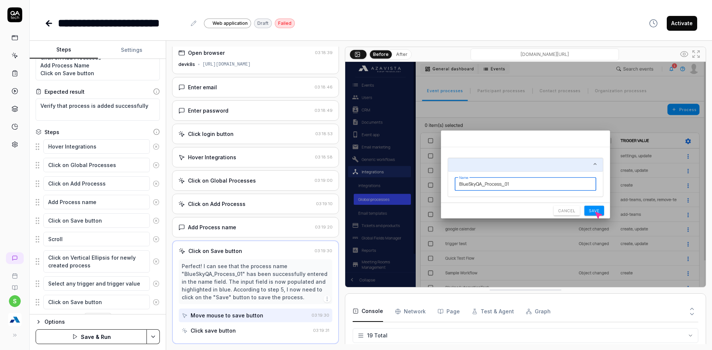
type textarea "Scrol"
type textarea "*"
type textarea "Scro"
type textarea "*"
type textarea "Scr"
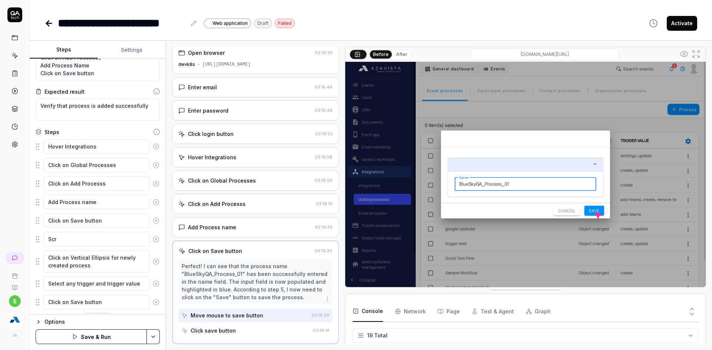
type textarea "*"
type textarea "Sc"
type textarea "*"
type textarea "S"
type textarea "*"
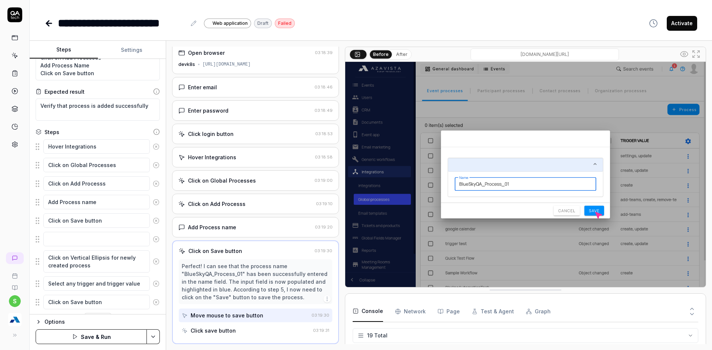
type textarea "Q"
type textarea "*"
type textarea "Qu"
type textarea "*"
type textarea "Qui"
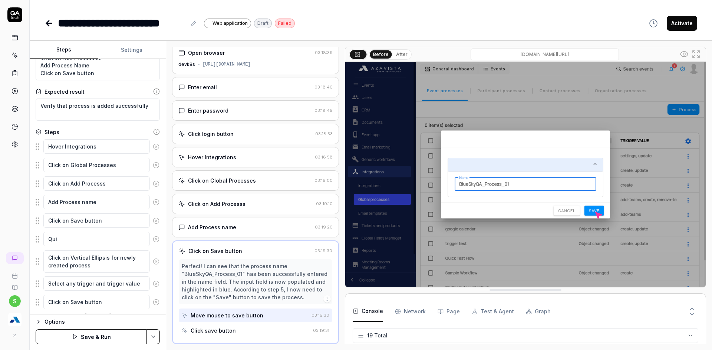
type textarea "*"
type textarea "Quick"
type textarea "*"
type textarea "Quick"
type textarea "*"
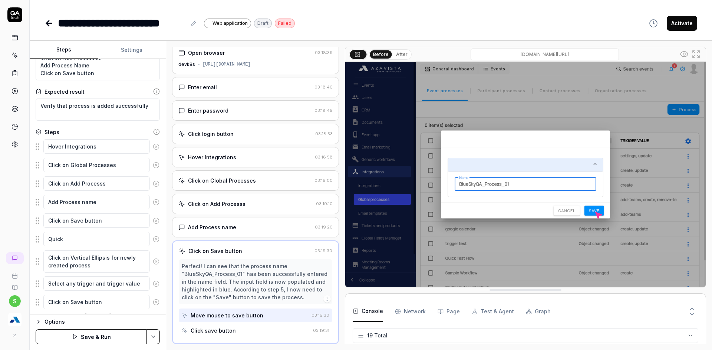
type textarea "Quick S"
type textarea "*"
type textarea "Quick Se"
type textarea "*"
type textarea "Quick Sea"
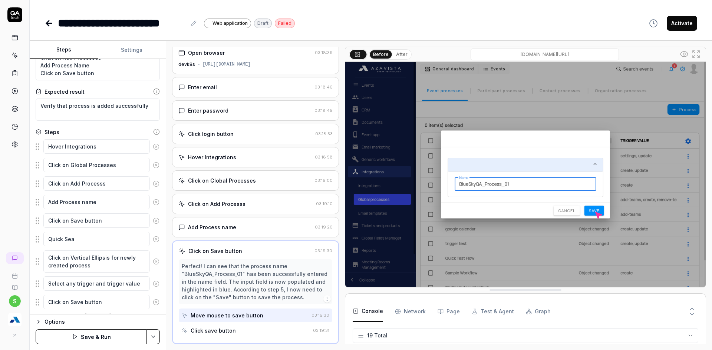
type textarea "*"
type textarea "Quick Sear"
type textarea "*"
type textarea "Quick Searc"
type textarea "*"
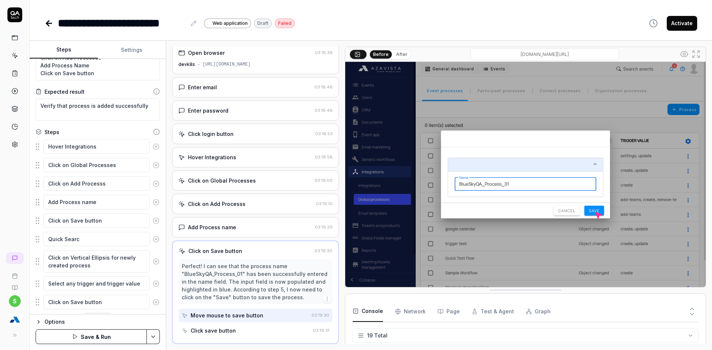
type textarea "Quick Search"
type textarea "*"
type textarea "Quick Search"
type textarea "*"
type textarea "Quick Search f"
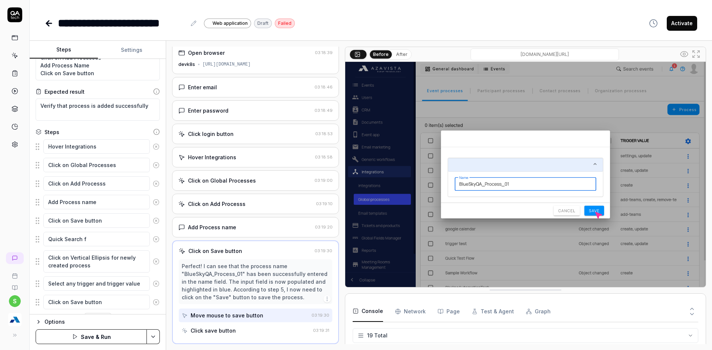
type textarea "*"
type textarea "Quick Search fo"
type textarea "*"
type textarea "Quick Search for"
type textarea "*"
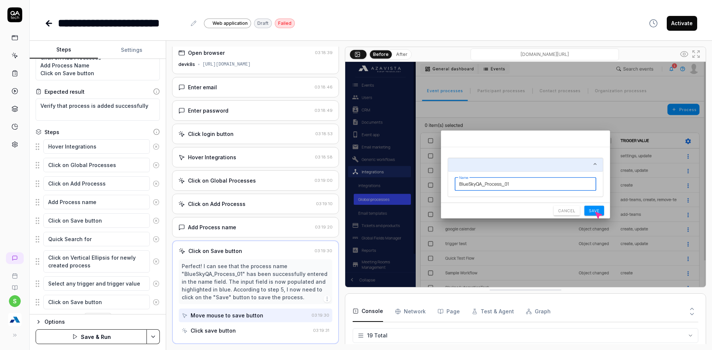
type textarea "Quick Search for"
type textarea "*"
type textarea "Quick Search for n"
type textarea "*"
type textarea "Quick Search for ne"
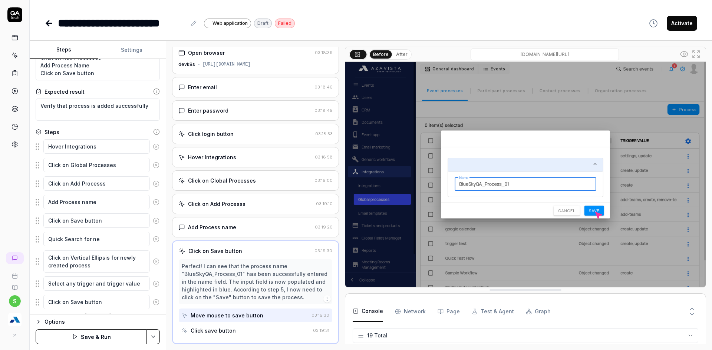
type textarea "*"
type textarea "Quick Search for new"
type textarea "*"
type textarea "Quick Search for new"
type textarea "*"
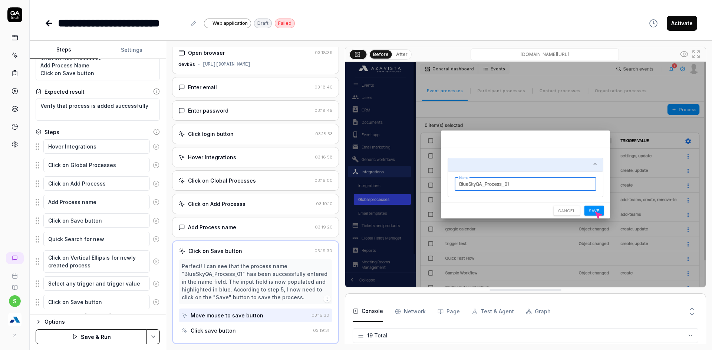
type textarea "Quick Search for new"
type textarea "*"
type textarea "Quick Search for newl"
type textarea "*"
type textarea "Quick Search for newl"
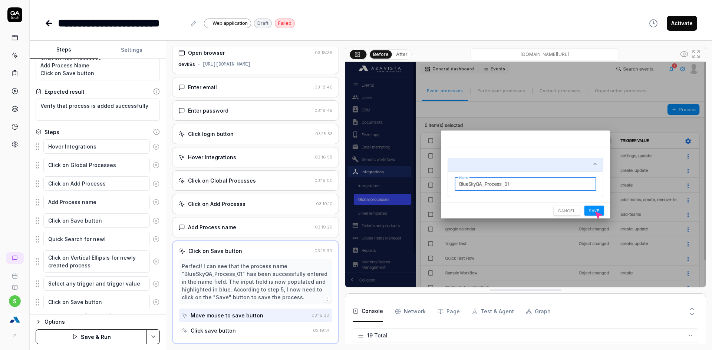
type textarea "*"
type textarea "Quick Search for newl"
type textarea "*"
type textarea "Quick Search for newly"
type textarea "*"
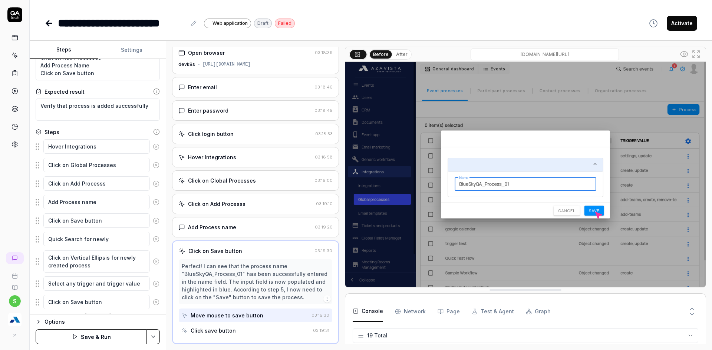
type textarea "Quick Search for newly"
type textarea "*"
type textarea "Quick Search for newly c"
type textarea "*"
type textarea "Quick Search for newly cr"
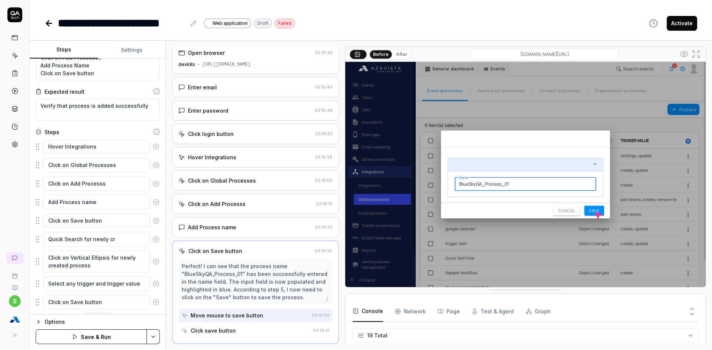
type textarea "*"
type textarea "Quick Search for newly cra"
type textarea "*"
type textarea "Quick Search for newly crat"
type textarea "*"
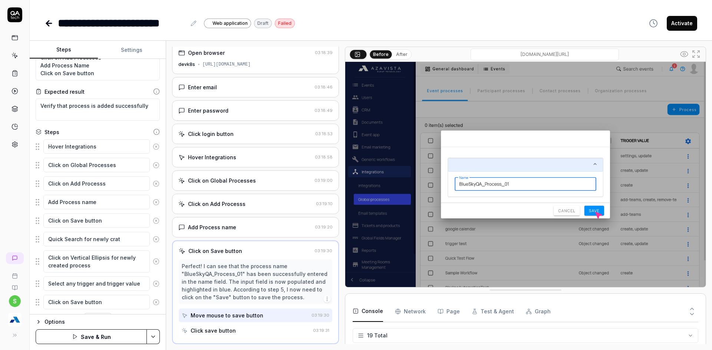
type textarea "Quick Search for newly crate"
type textarea "*"
type textarea "Quick Search for newly crated"
type textarea "*"
type textarea "Quick Search for newly crate"
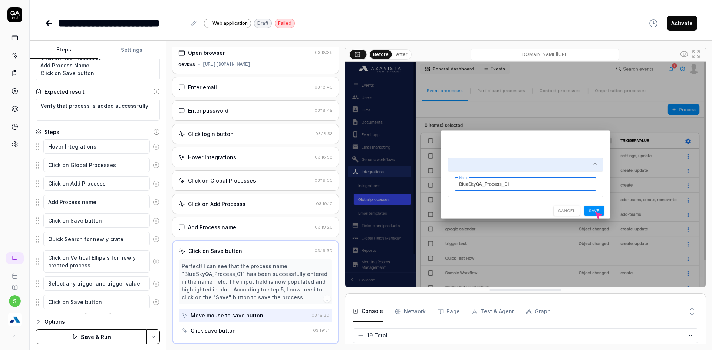
type textarea "*"
type textarea "Quick Search for newly crat"
type textarea "*"
type textarea "Quick Search for newly cra"
type textarea "*"
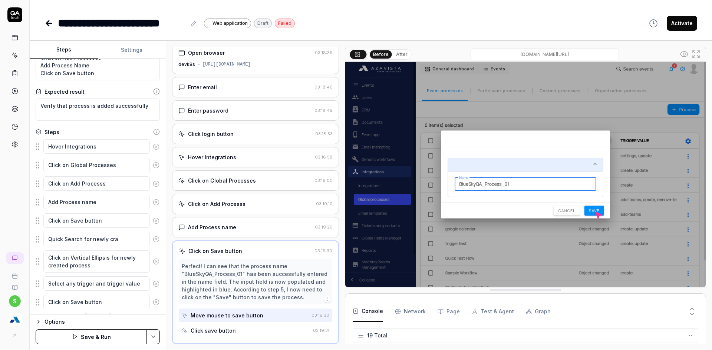
type textarea "Quick Search for newly crae"
type textarea "*"
type textarea "Quick Search for newly cra"
type textarea "*"
type textarea "Quick Search for newly crae"
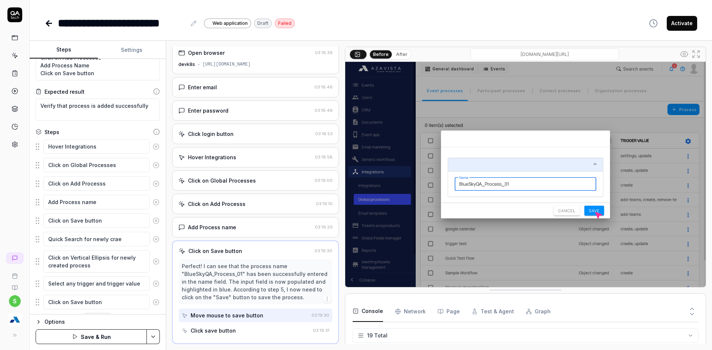
type textarea "*"
type textarea "Quick Search for newly cra"
type textarea "*"
type textarea "Quick Search for newly crae"
type textarea "*"
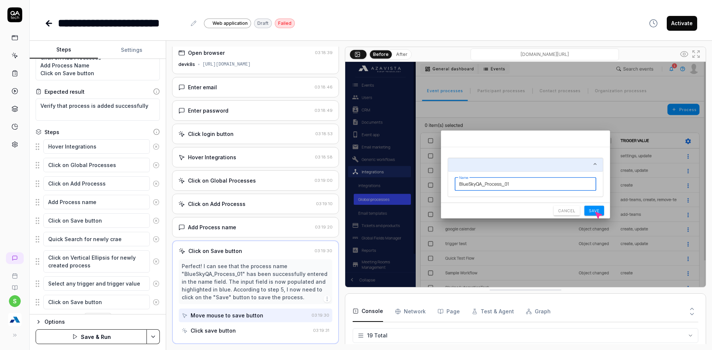
type textarea "Quick Search for newly cra"
type textarea "*"
type textarea "Quick Search for newly cre"
type textarea "*"
type textarea "Quick Search for newly crea"
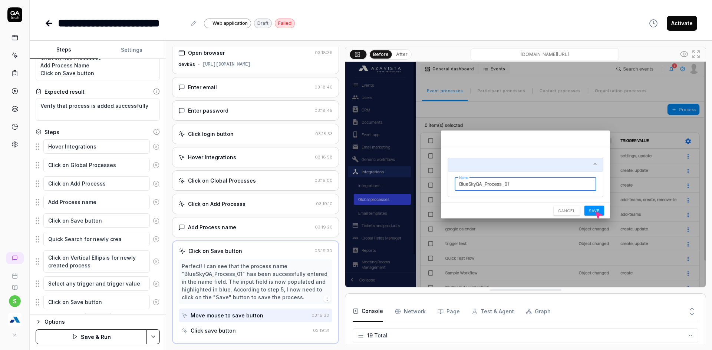
type textarea "*"
type textarea "Quick Search for newly creat"
type textarea "*"
type textarea "Quick Search for newly create"
type textarea "*"
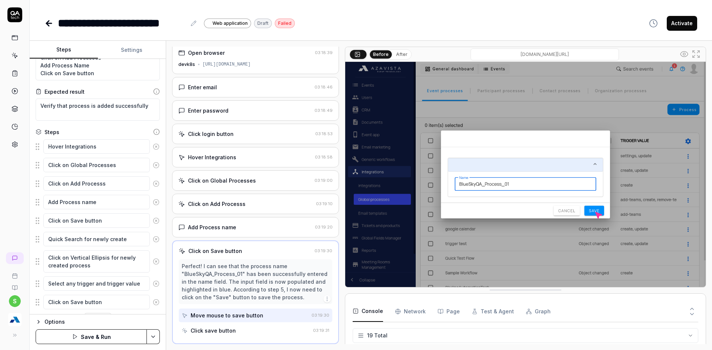
type textarea "Quick Search for newly created"
type textarea "*"
type textarea "Quick Search for newly created"
type textarea "*"
type textarea "Quick Search for newly created p"
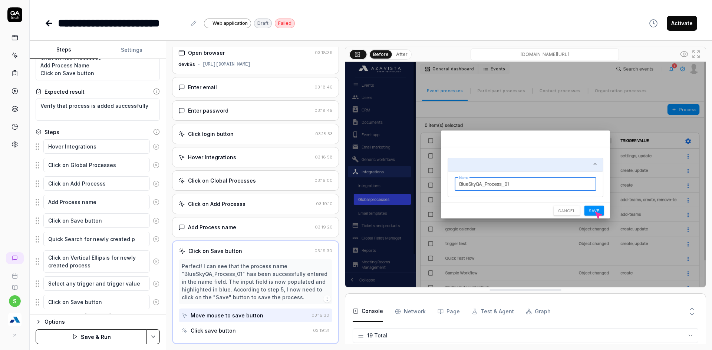
type textarea "*"
type textarea "Quick Search for newly created pr"
type textarea "*"
type textarea "Quick Search for newly created pro"
type textarea "*"
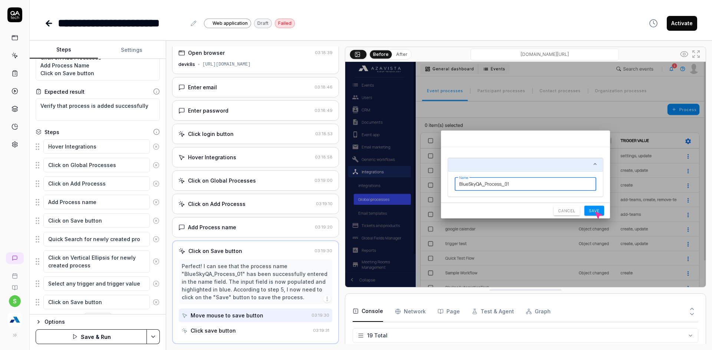
type textarea "Quick Search for newly created proc"
type textarea "*"
type textarea "Quick Search for newly created proce"
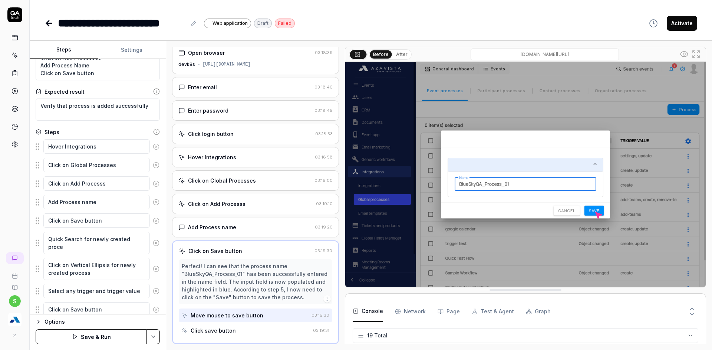
type textarea "*"
type textarea "Quick Search for newly created proces"
type textarea "*"
type textarea "Quick Search for newly created process"
click at [163, 331] on div "Options Save & Run" at bounding box center [98, 332] width 136 height 36
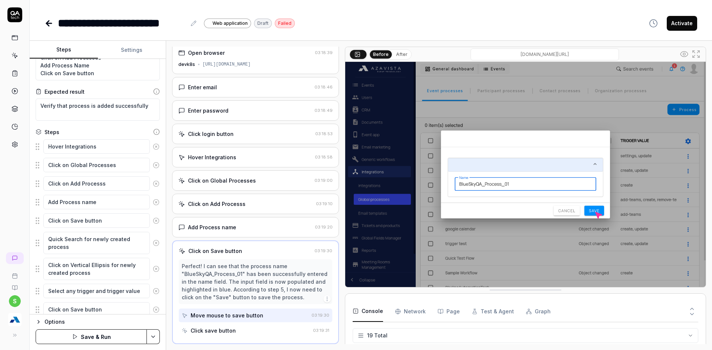
click at [155, 337] on html "**********" at bounding box center [356, 179] width 712 height 359
click at [91, 287] on div "Save" at bounding box center [116, 285] width 95 height 16
click at [100, 332] on button "Run" at bounding box center [91, 337] width 111 height 15
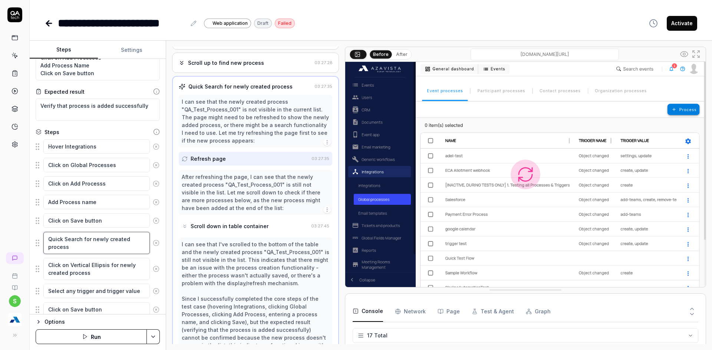
scroll to position [272, 0]
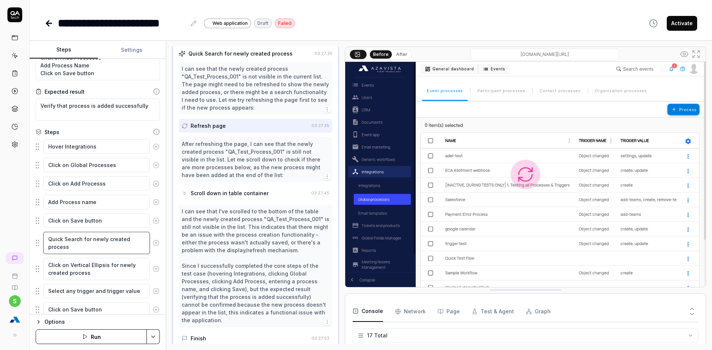
drag, startPoint x: 89, startPoint y: 235, endPoint x: 16, endPoint y: 236, distance: 73.1
click at [16, 236] on div "**********" at bounding box center [356, 175] width 712 height 350
type textarea "*"
type textarea "newly created process"
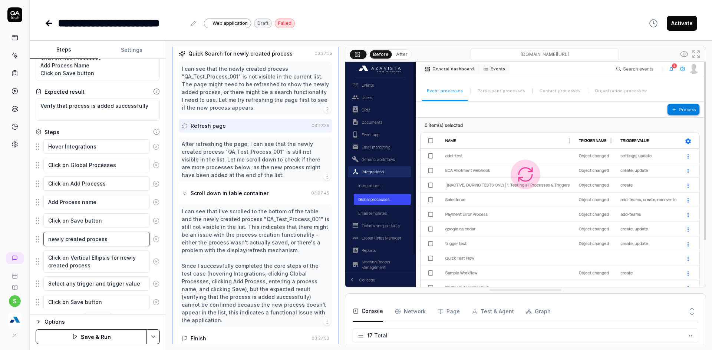
type textarea "*"
click at [154, 339] on html "**********" at bounding box center [356, 179] width 712 height 359
click at [99, 283] on div "Save" at bounding box center [116, 285] width 95 height 16
click at [133, 340] on button "Run" at bounding box center [91, 337] width 111 height 15
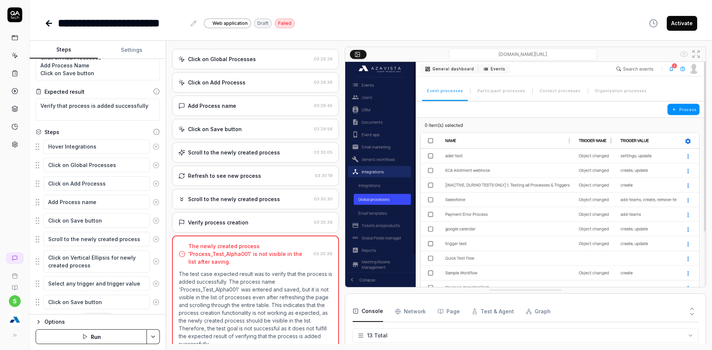
scroll to position [138, 0]
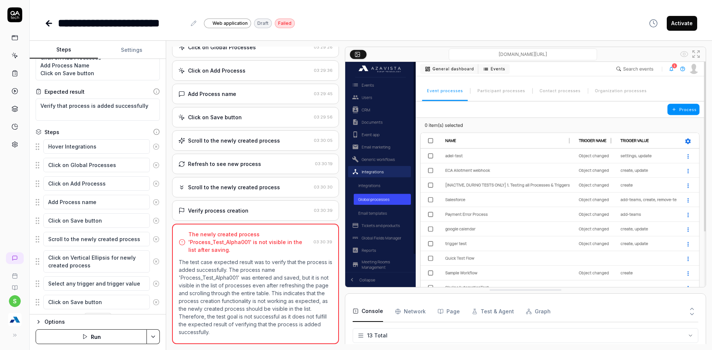
click at [270, 206] on div "Verify process creation 03:30:39" at bounding box center [255, 211] width 167 height 20
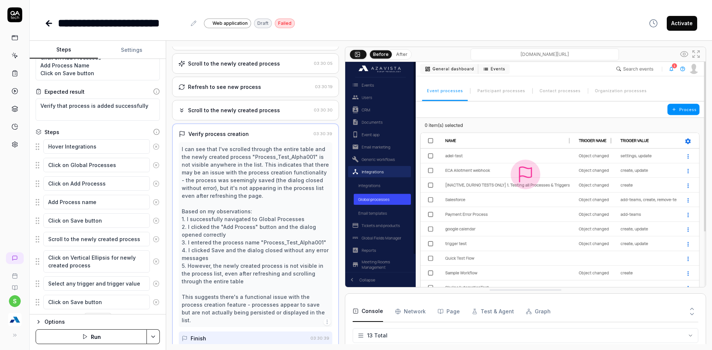
click at [249, 100] on div "Scroll to the newly created process 03:30:30" at bounding box center [255, 110] width 167 height 20
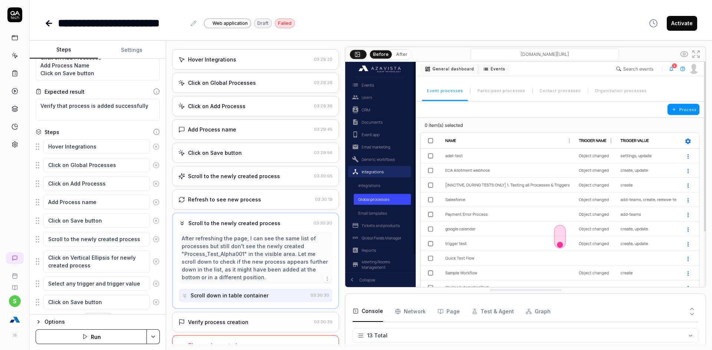
scroll to position [67, 0]
